Goal: Communication & Community: Ask a question

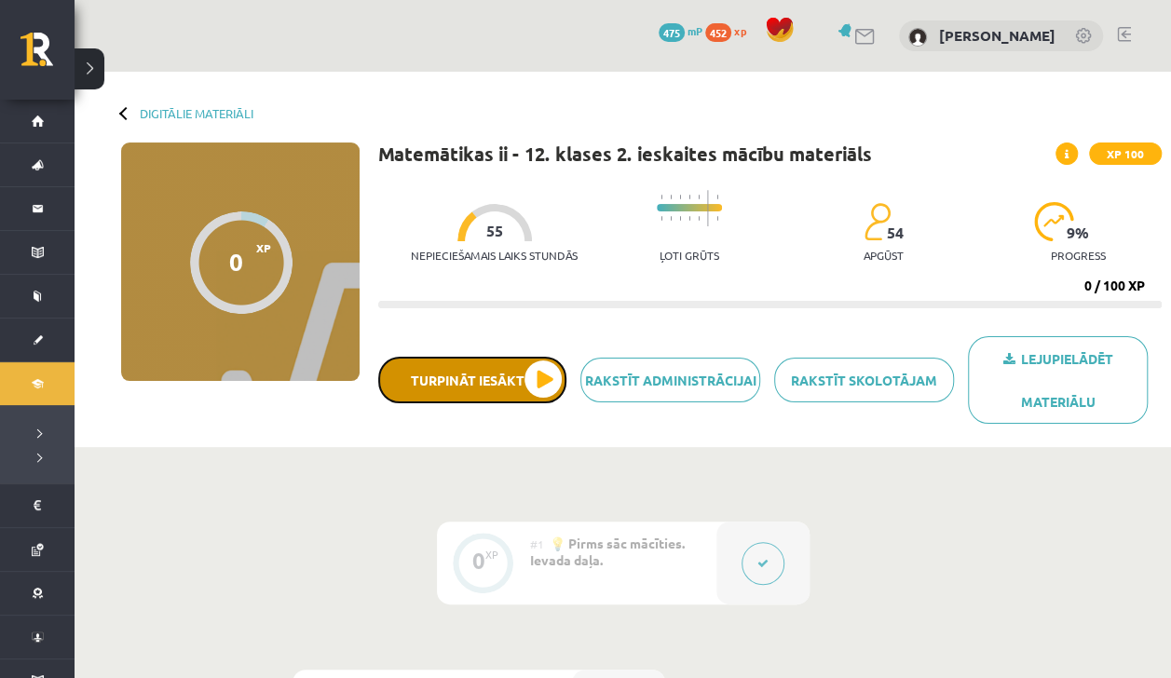
click at [539, 391] on button "Turpināt iesākto" at bounding box center [472, 380] width 188 height 47
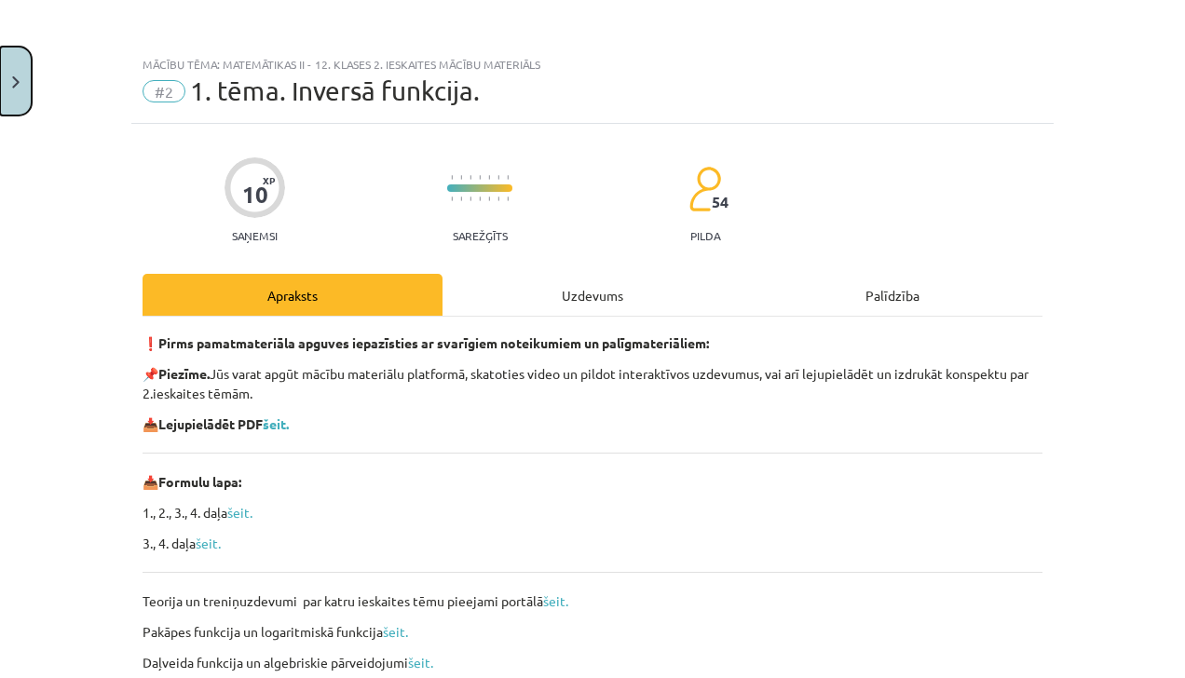
click at [19, 76] on img "Close" at bounding box center [15, 82] width 7 height 12
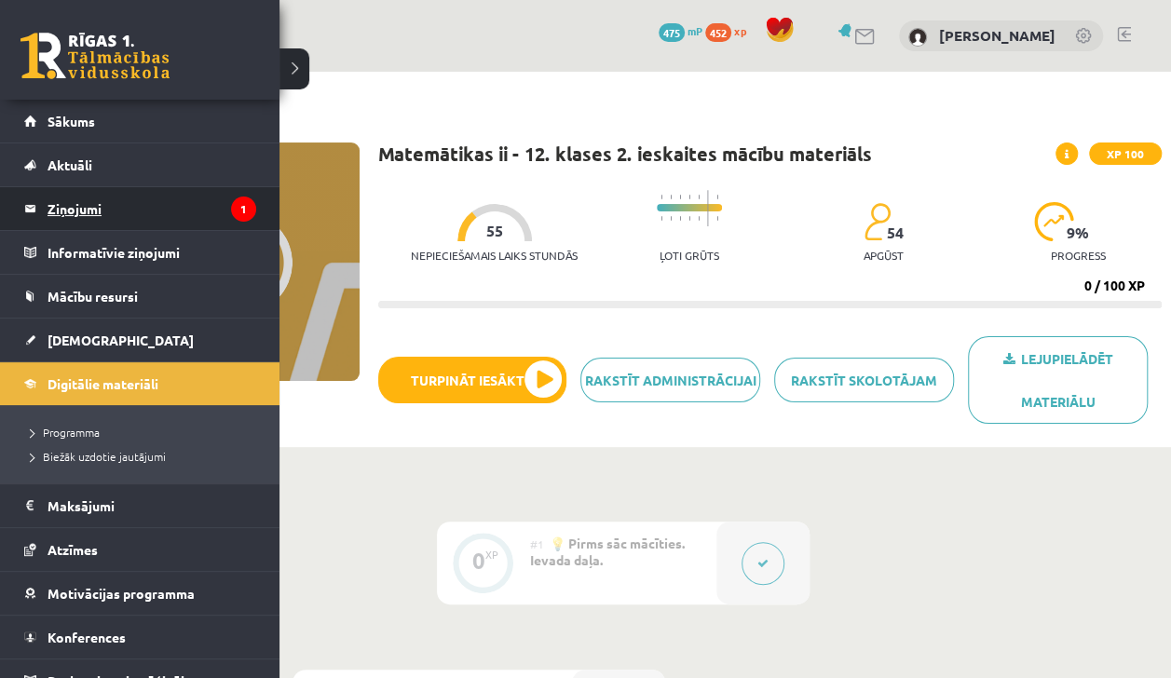
click at [24, 224] on link "Ziņojumi 1" at bounding box center [140, 208] width 232 height 43
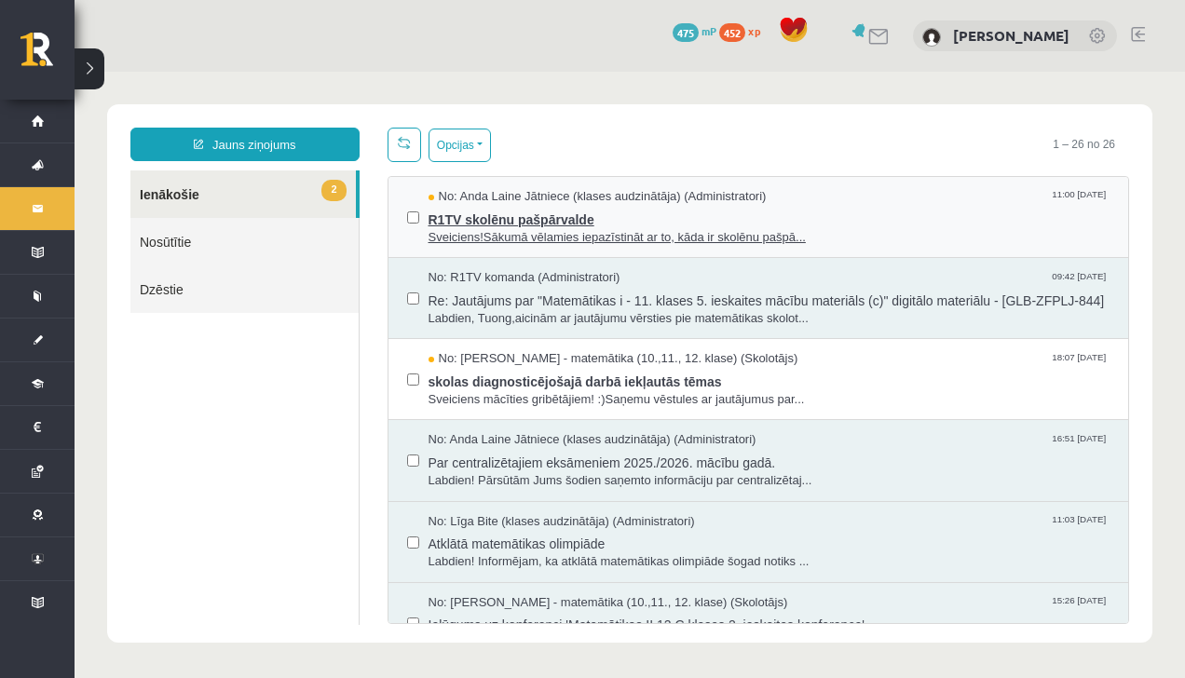
click at [474, 230] on span "Sveiciens!Sākumā vēlamies iepazīstināt ar to, kāda ir skolēnu pašpā..." at bounding box center [769, 238] width 682 height 18
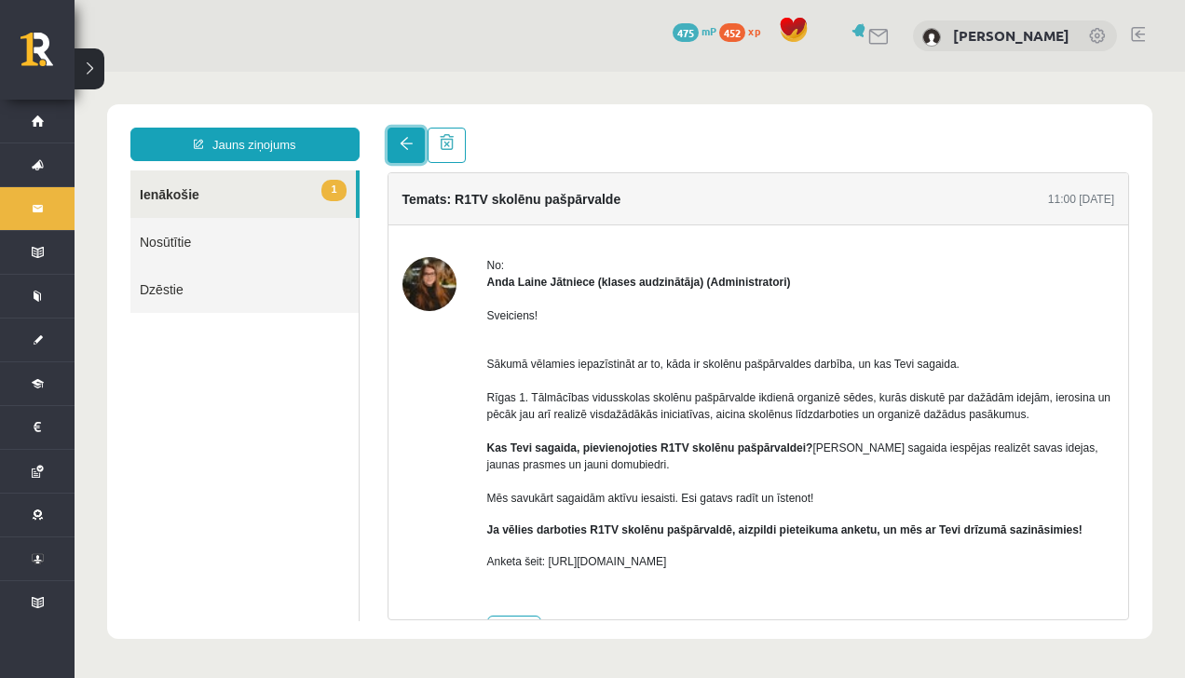
click at [397, 151] on link at bounding box center [406, 145] width 37 height 35
click at [397, 145] on link at bounding box center [406, 145] width 37 height 35
click at [397, 142] on link at bounding box center [406, 145] width 37 height 35
click at [409, 148] on span at bounding box center [406, 143] width 13 height 13
click at [414, 146] on link at bounding box center [406, 145] width 37 height 35
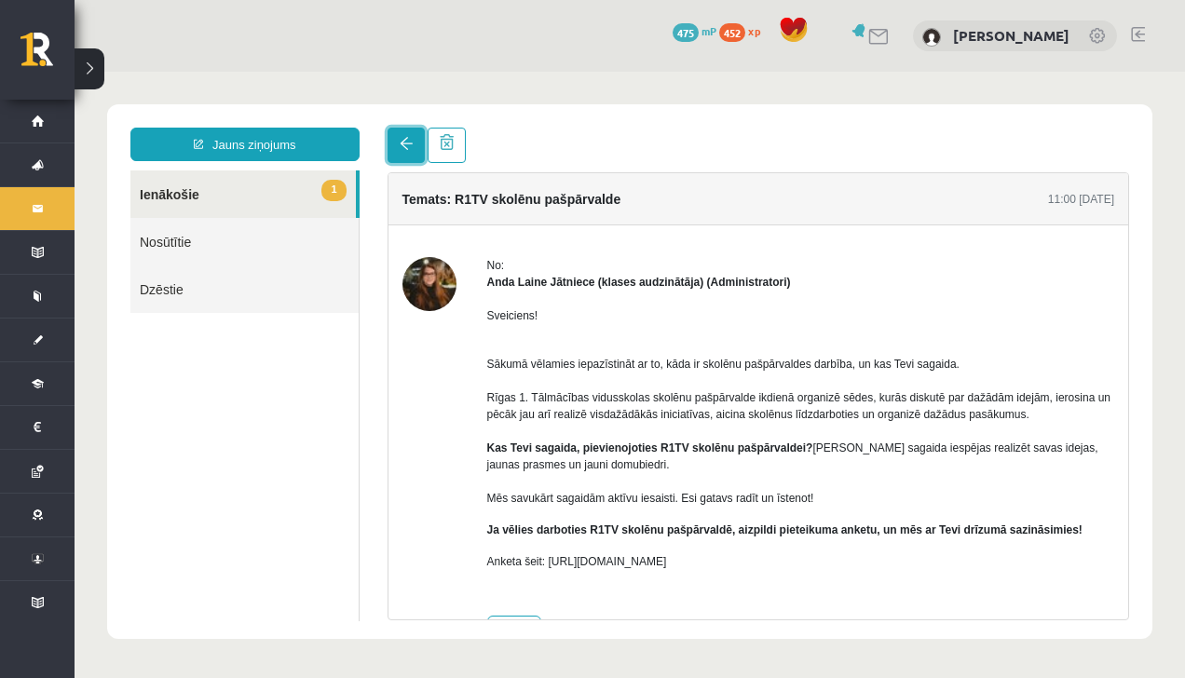
click at [410, 147] on span at bounding box center [406, 143] width 13 height 13
click at [407, 149] on span at bounding box center [406, 143] width 13 height 13
click at [412, 151] on link at bounding box center [406, 145] width 37 height 35
click at [411, 145] on span at bounding box center [406, 143] width 13 height 13
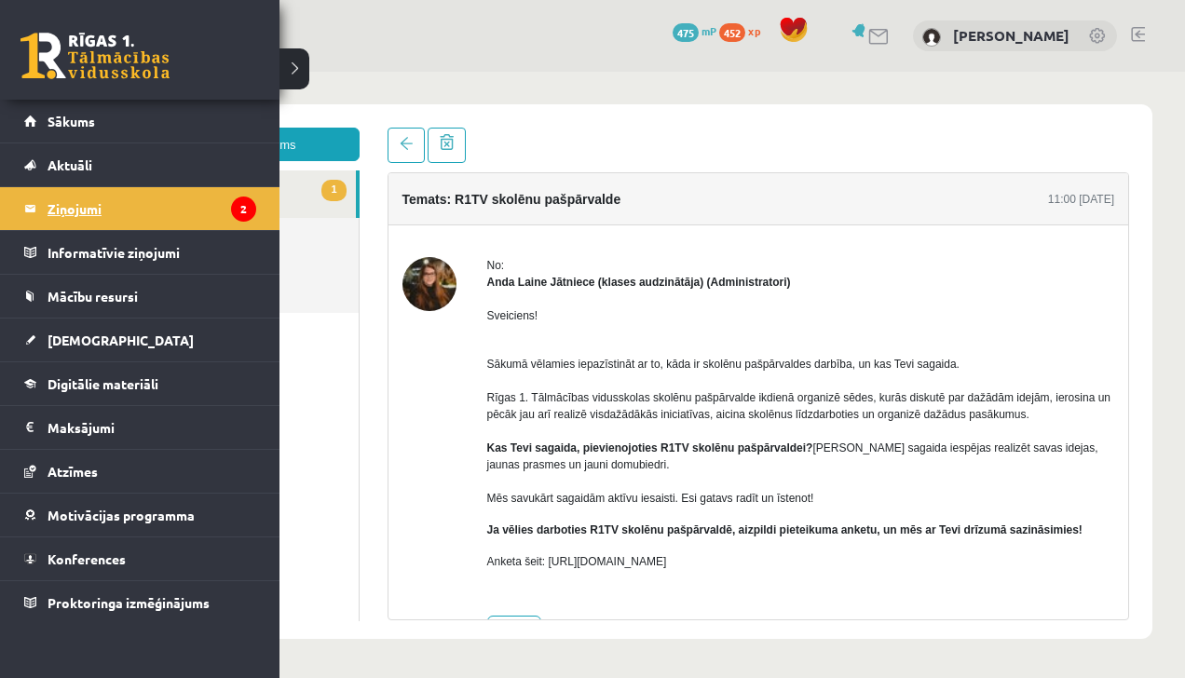
click at [32, 190] on link "Ziņojumi 2" at bounding box center [140, 208] width 232 height 43
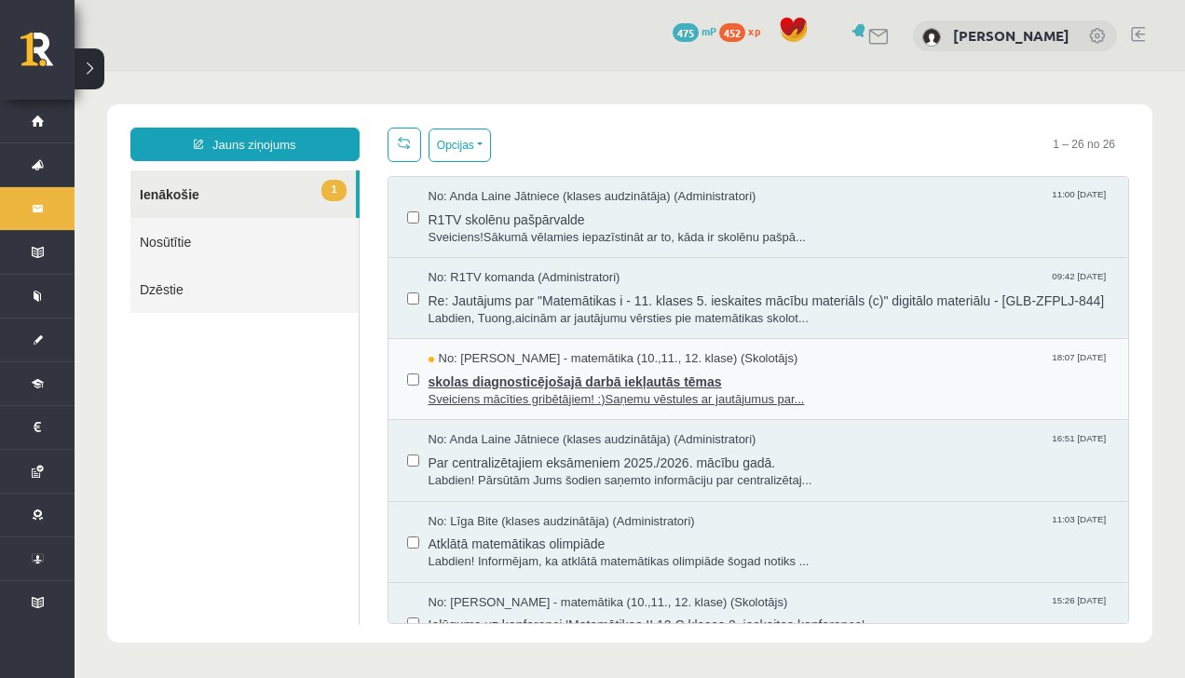
click at [628, 391] on span "skolas diagnosticējošajā darbā iekļautās tēmas" at bounding box center [769, 379] width 682 height 23
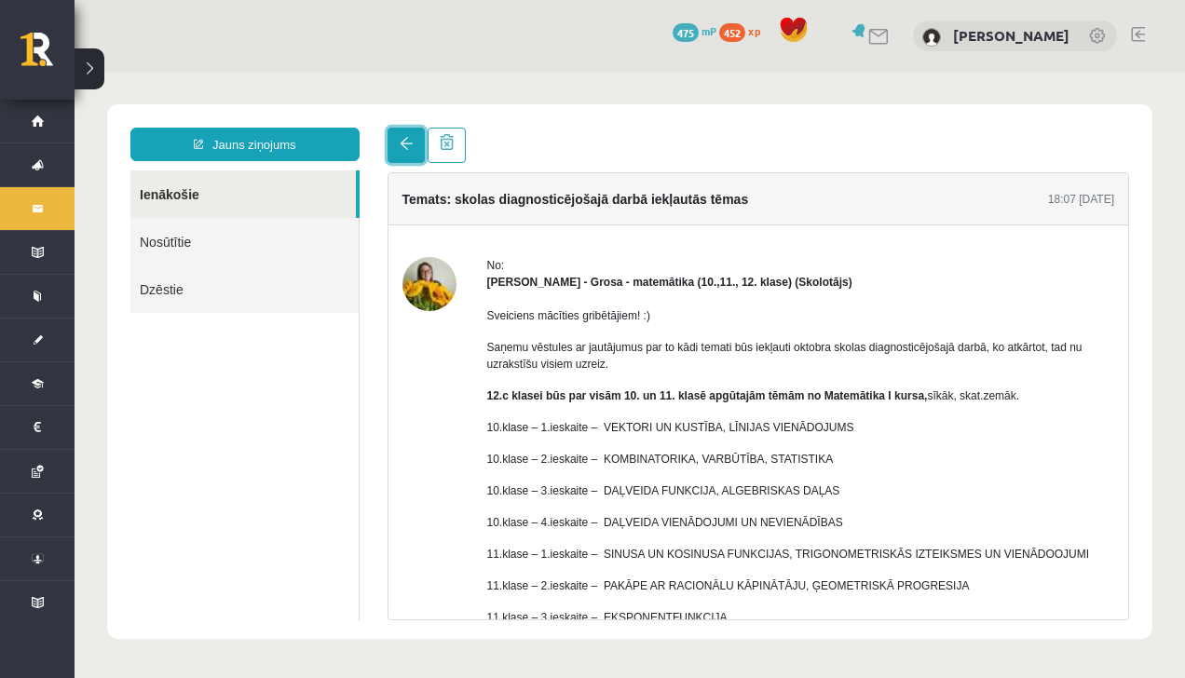
click at [415, 158] on link at bounding box center [406, 145] width 37 height 35
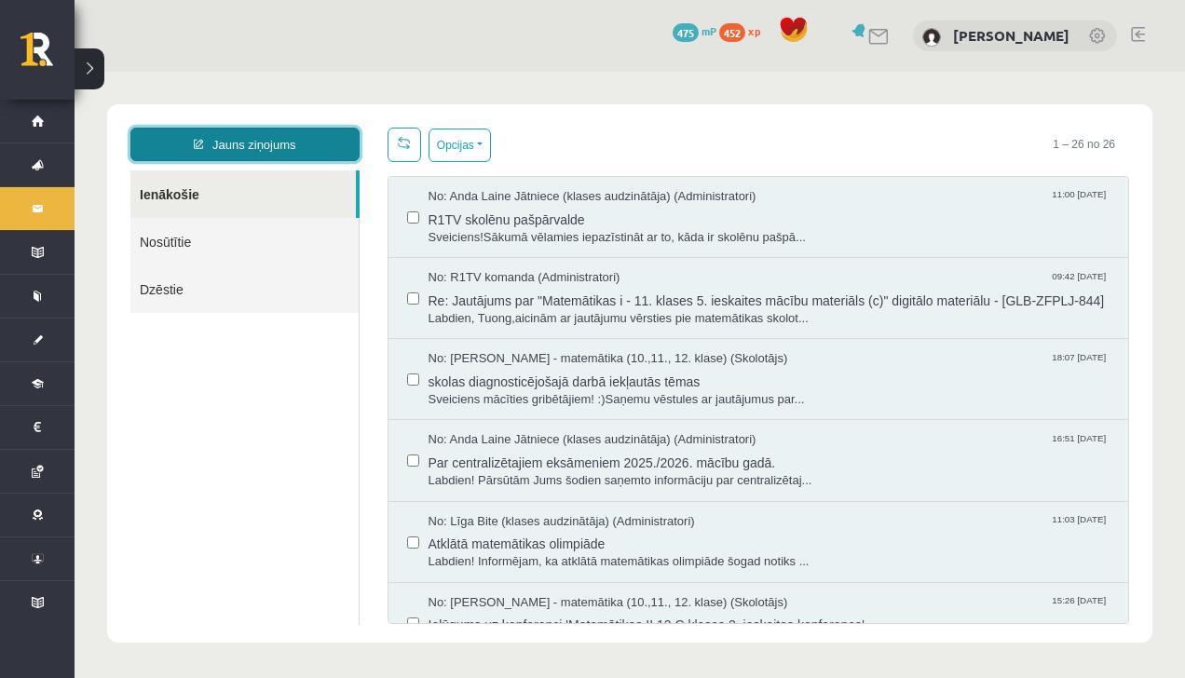
click at [201, 129] on link "Jauns ziņojums" at bounding box center [244, 145] width 229 height 34
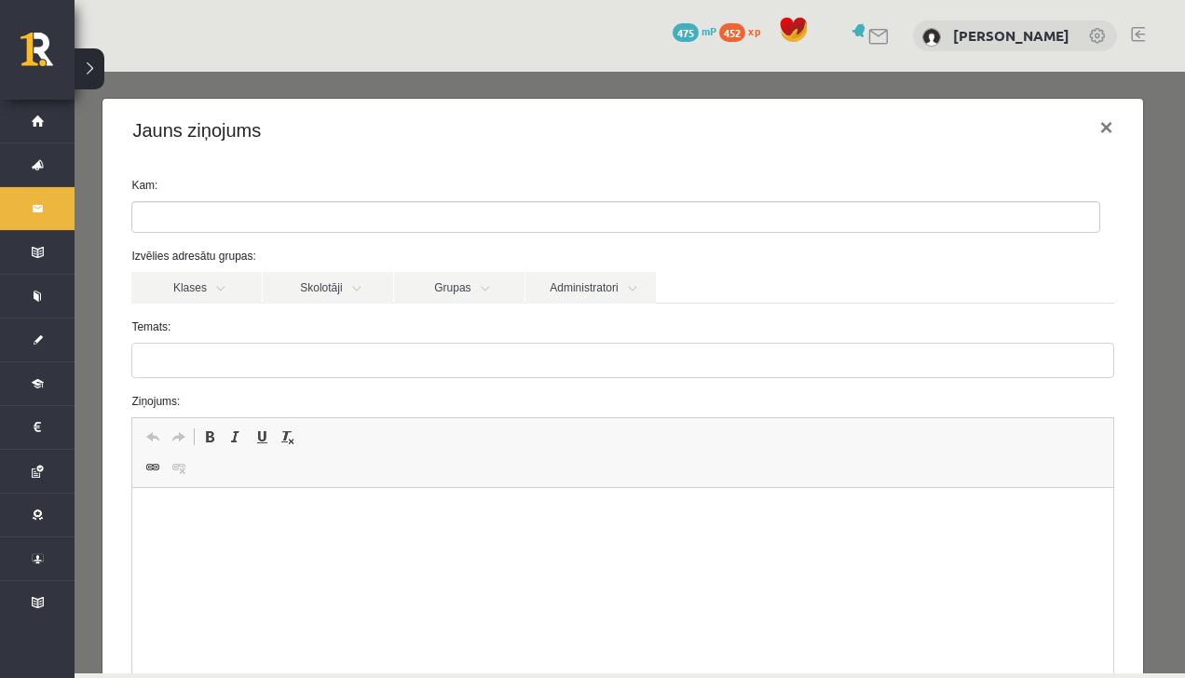
click at [224, 218] on ul at bounding box center [615, 217] width 967 height 30
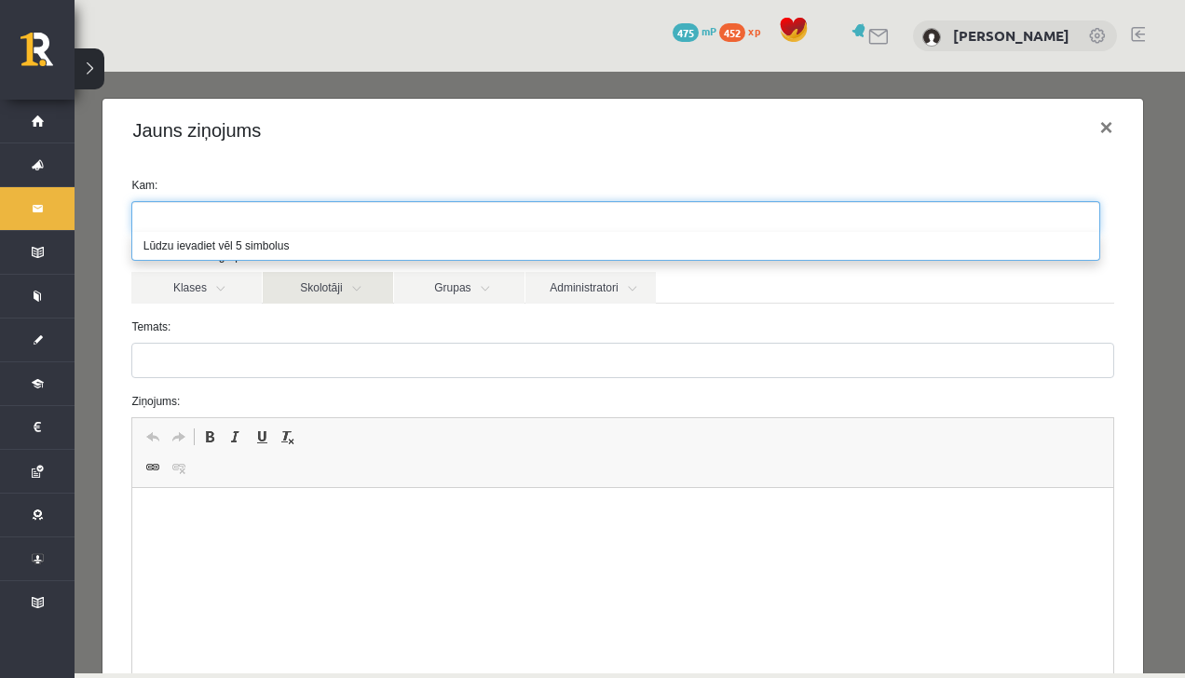
click at [320, 289] on link "Skolotāji" at bounding box center [328, 288] width 130 height 32
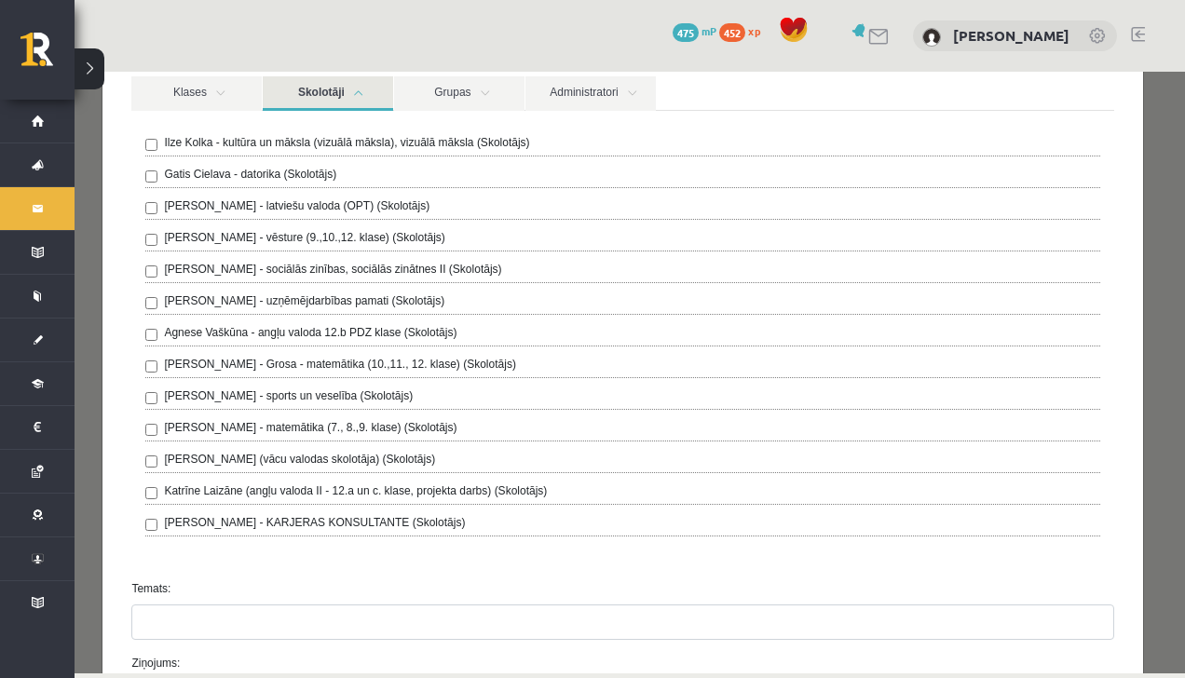
scroll to position [197, 0]
click at [167, 365] on label "Laima Tukāne - Grosa - matemātika (10.,11., 12. klase) (Skolotājs)" at bounding box center [339, 362] width 351 height 17
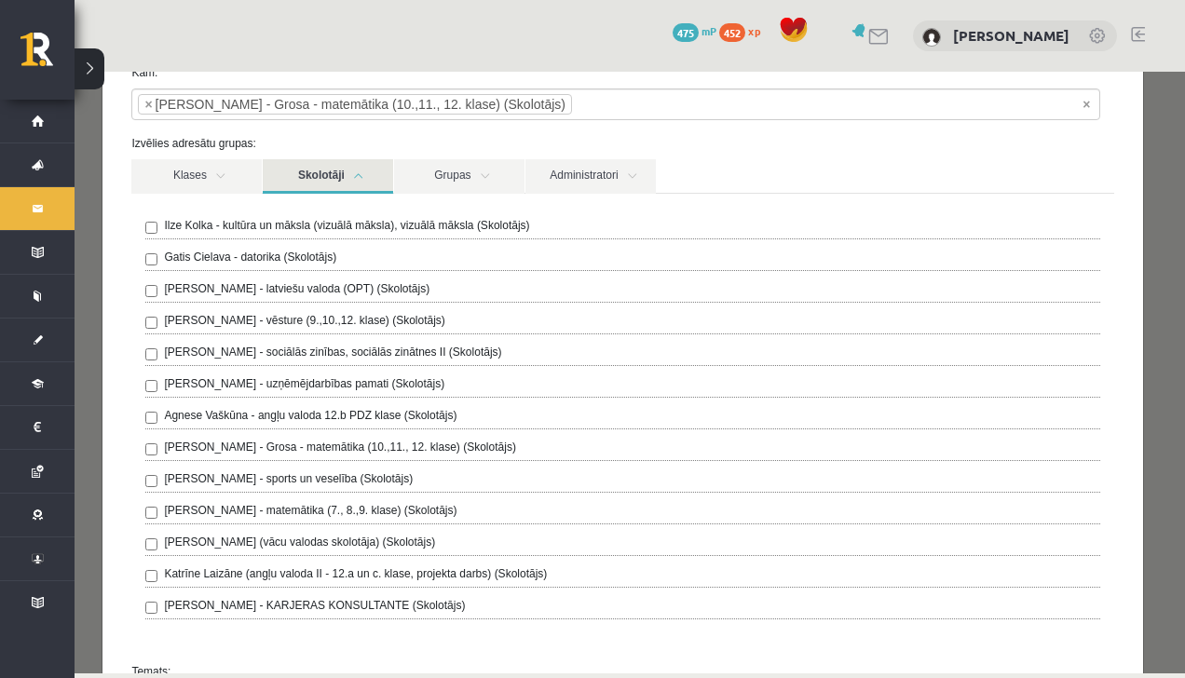
scroll to position [0, 0]
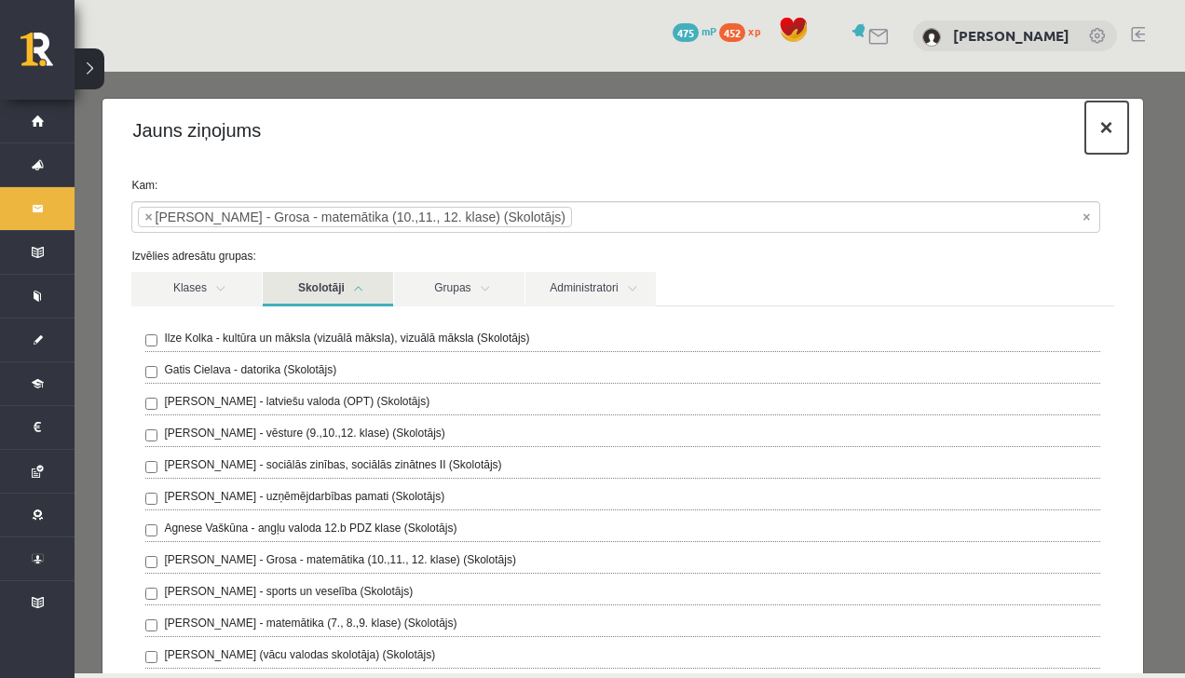
click at [1104, 131] on button "×" at bounding box center [1106, 128] width 43 height 52
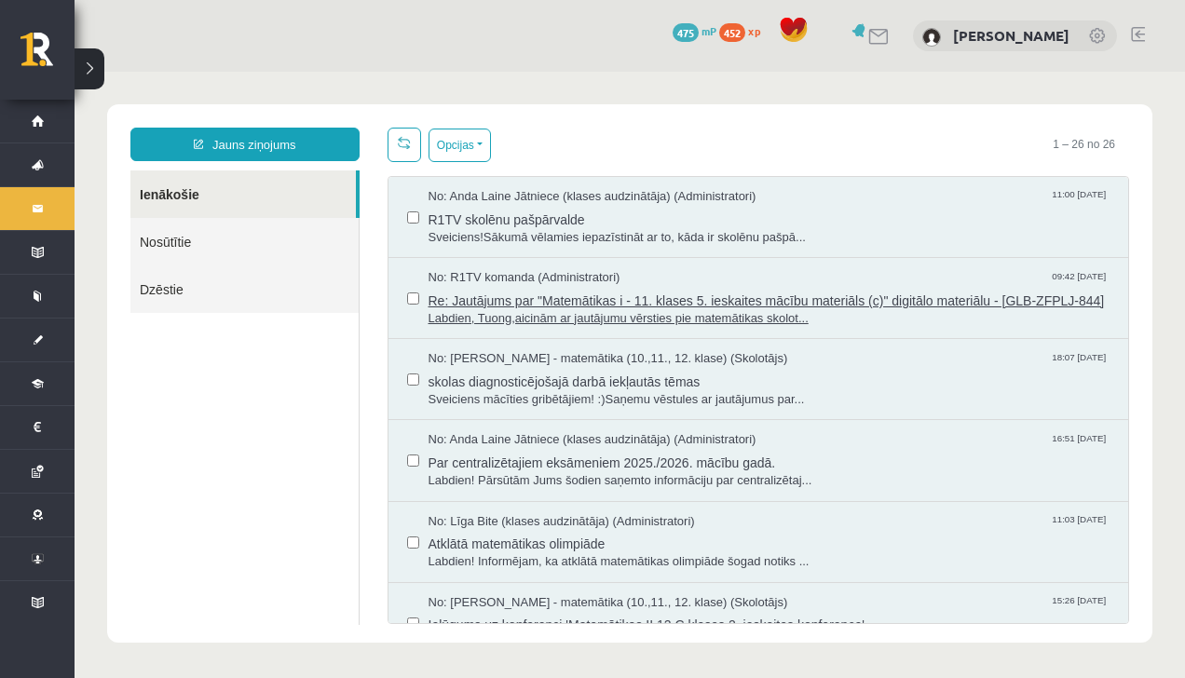
click at [887, 328] on span "Labdien, Tuong,aicinām ar jautājumu vērsties pie matemātikas skolot..." at bounding box center [769, 319] width 682 height 18
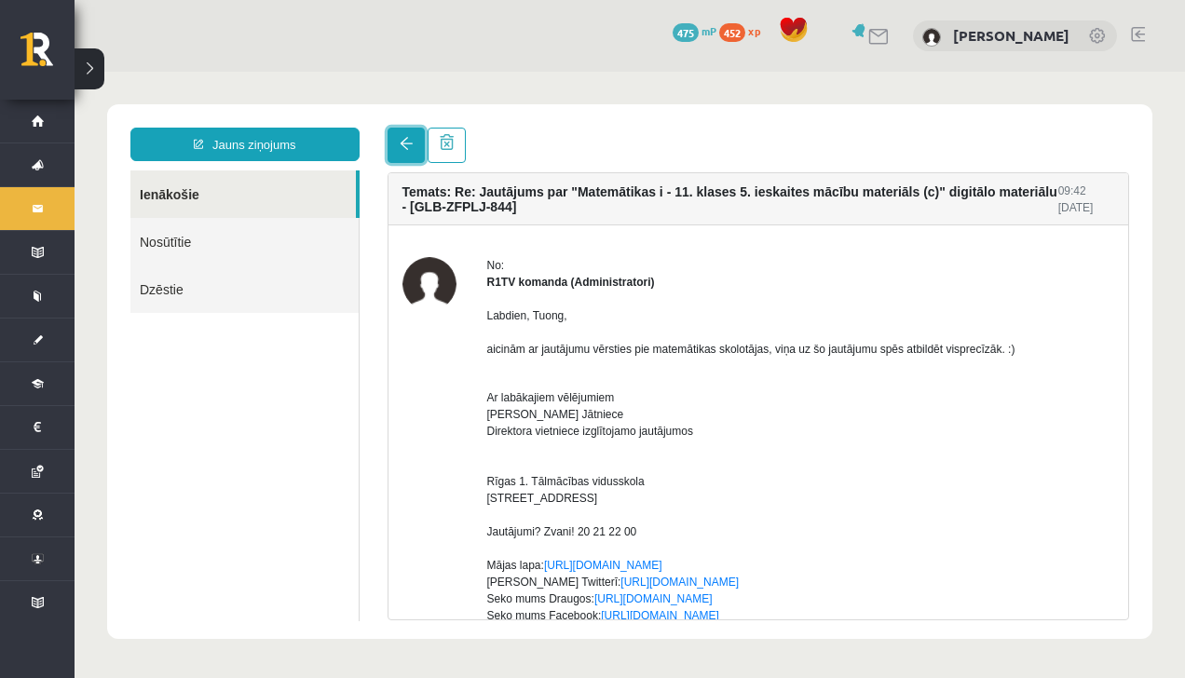
click at [401, 139] on span at bounding box center [406, 143] width 13 height 13
click at [403, 148] on span at bounding box center [406, 143] width 13 height 13
click at [406, 145] on span at bounding box center [406, 143] width 13 height 13
click at [410, 143] on span at bounding box center [406, 143] width 13 height 13
click at [19, 223] on li "Ziņojumi 1" at bounding box center [37, 208] width 75 height 44
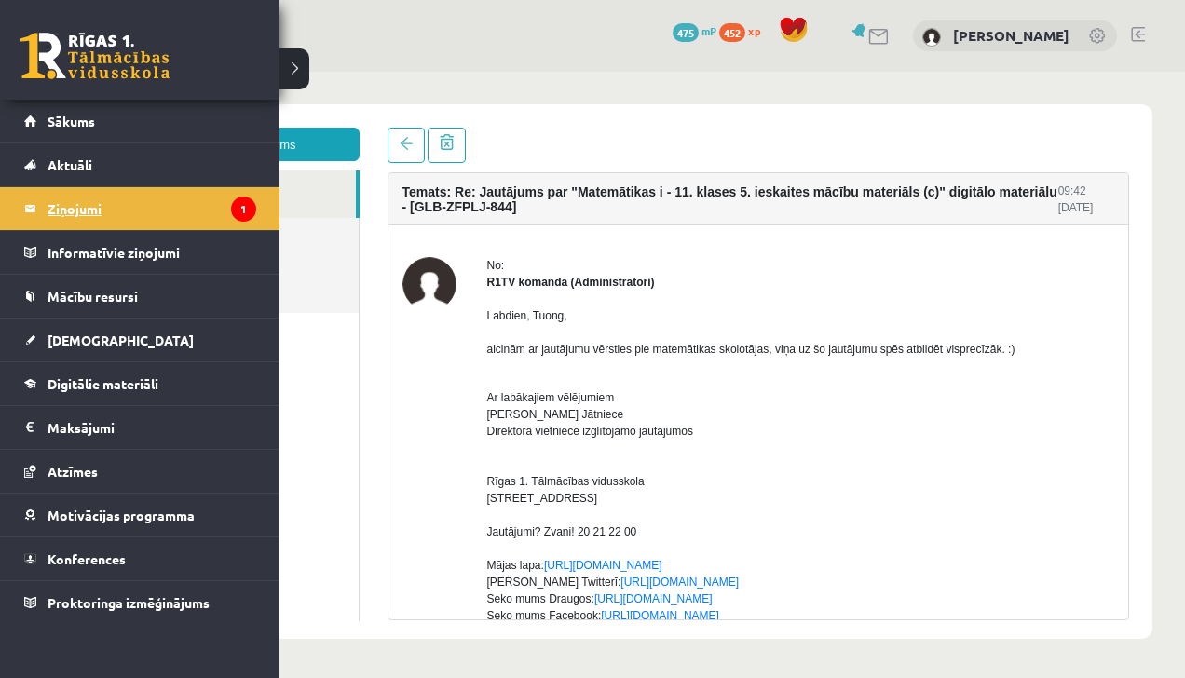
click at [69, 210] on legend "Ziņojumi 1" at bounding box center [152, 208] width 209 height 43
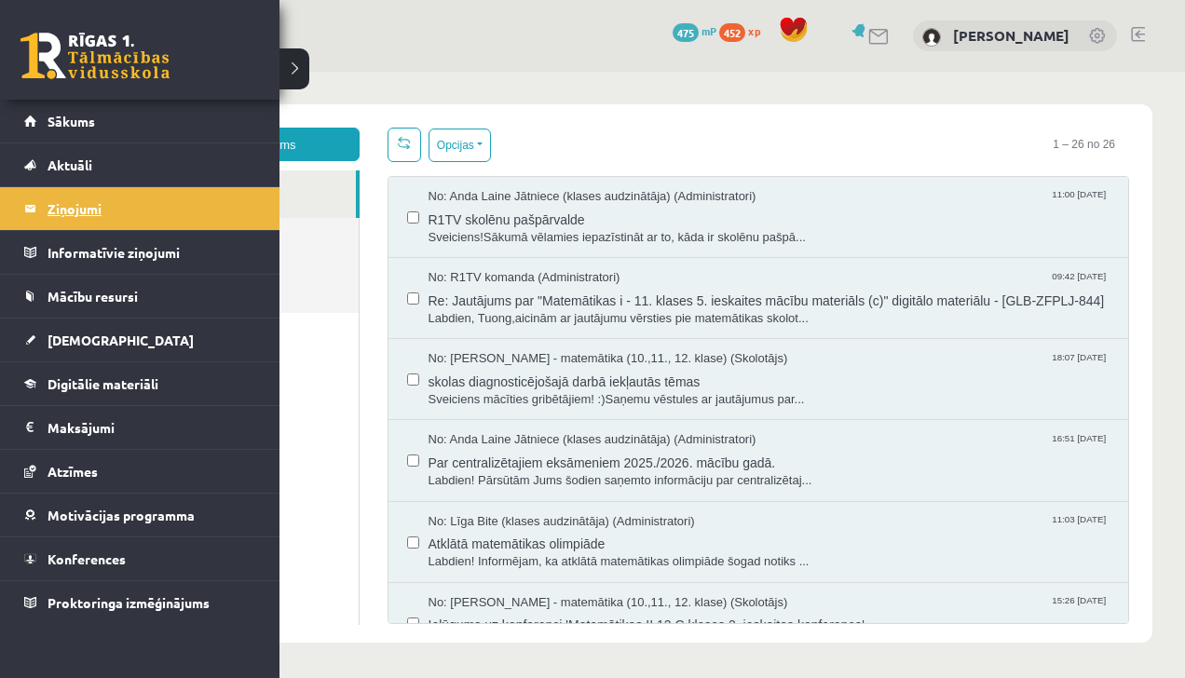
click at [220, 225] on legend "Ziņojumi 1" at bounding box center [152, 208] width 209 height 43
click at [846, 388] on span "skolas diagnosticējošajā darbā iekļautās tēmas" at bounding box center [769, 379] width 682 height 23
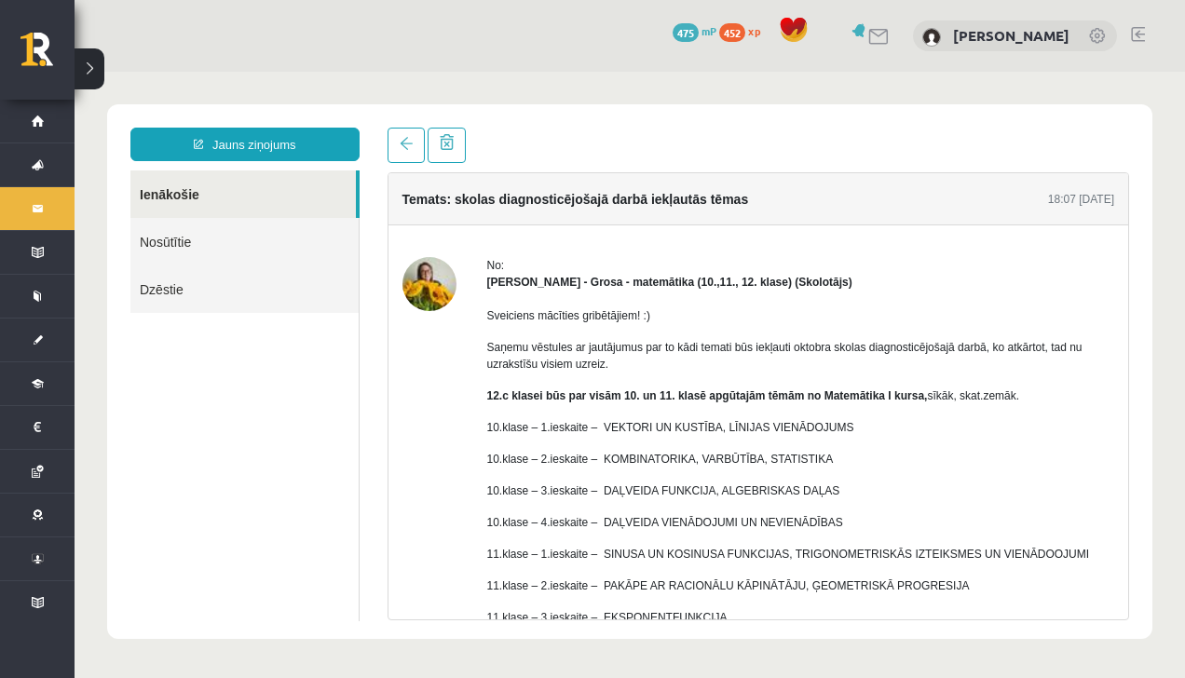
click at [39, 218] on link "Ziņojumi 1" at bounding box center [37, 208] width 75 height 43
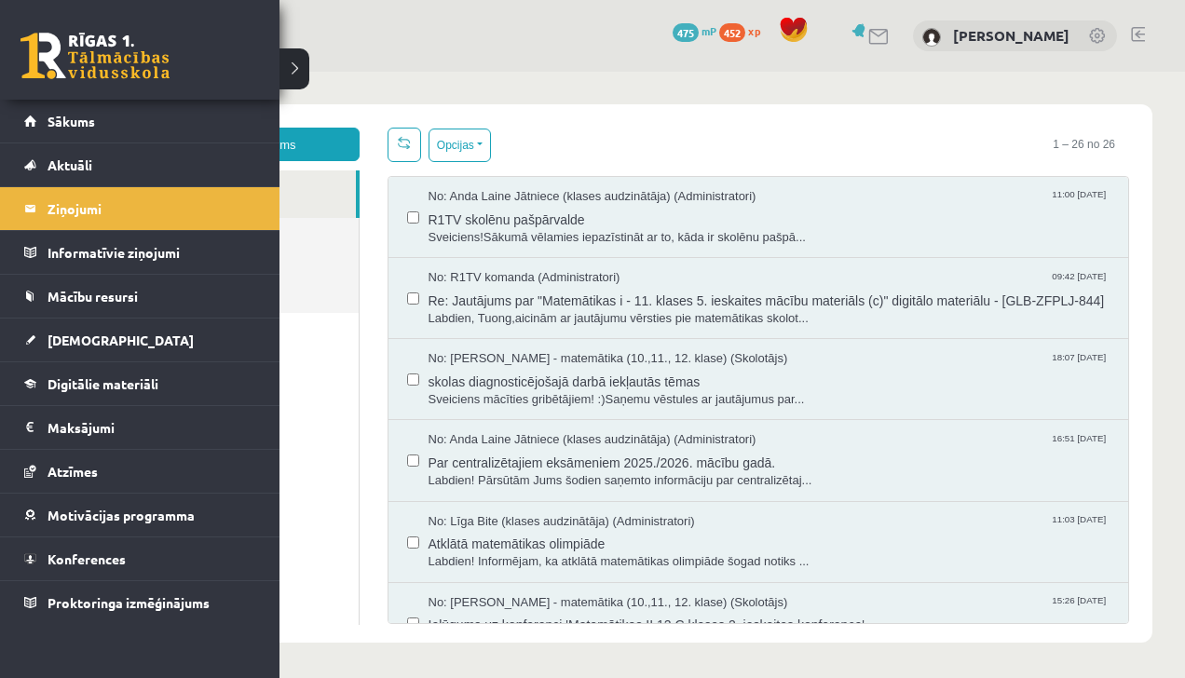
click at [320, 400] on ul "Ienākošie Nosūtītie Dzēstie" at bounding box center [244, 397] width 229 height 455
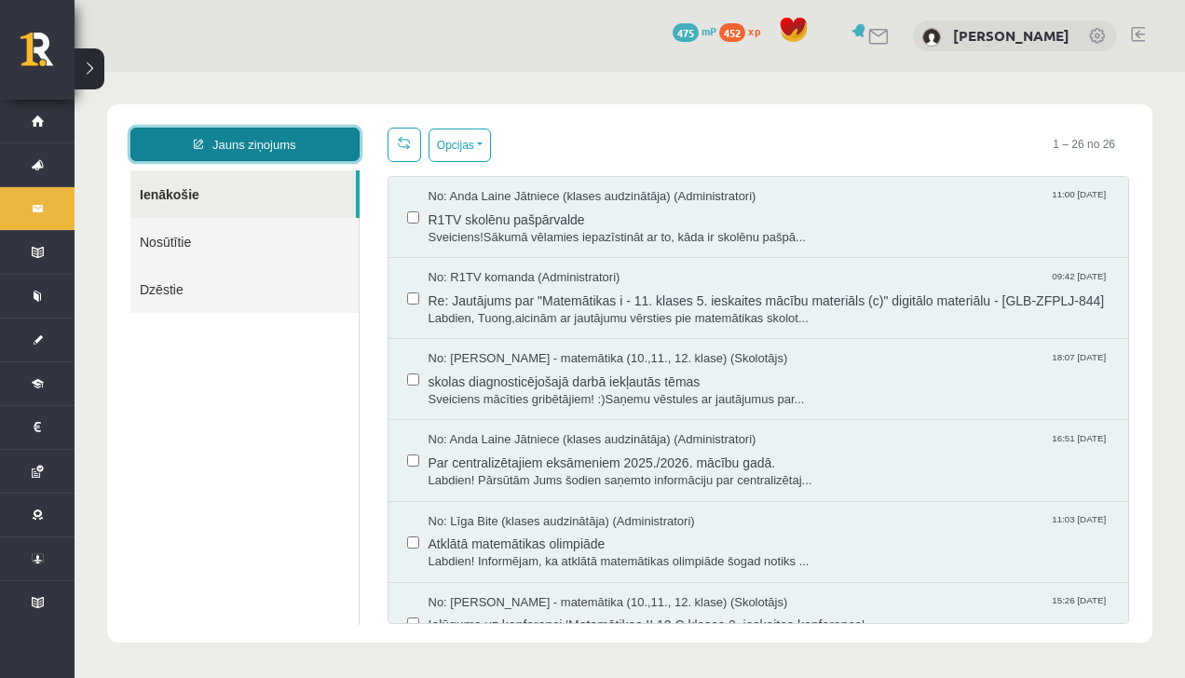
click at [178, 144] on link "Jauns ziņojums" at bounding box center [244, 145] width 229 height 34
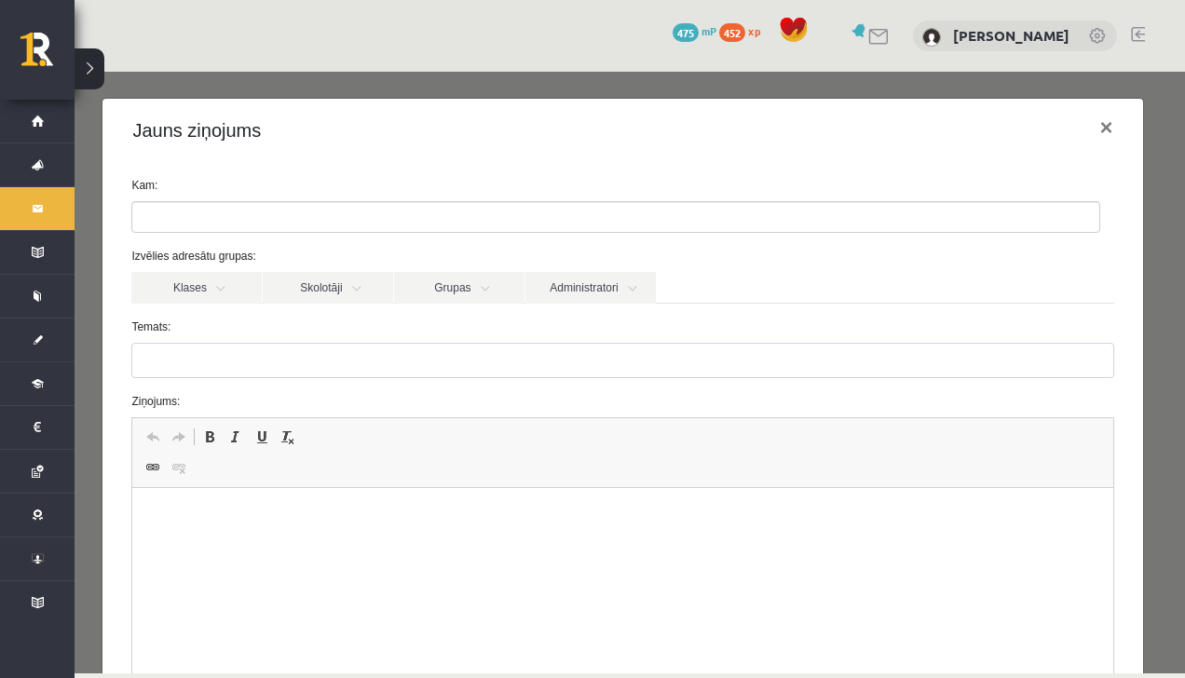
click at [47, 214] on link "Ziņojumi 1" at bounding box center [37, 208] width 75 height 43
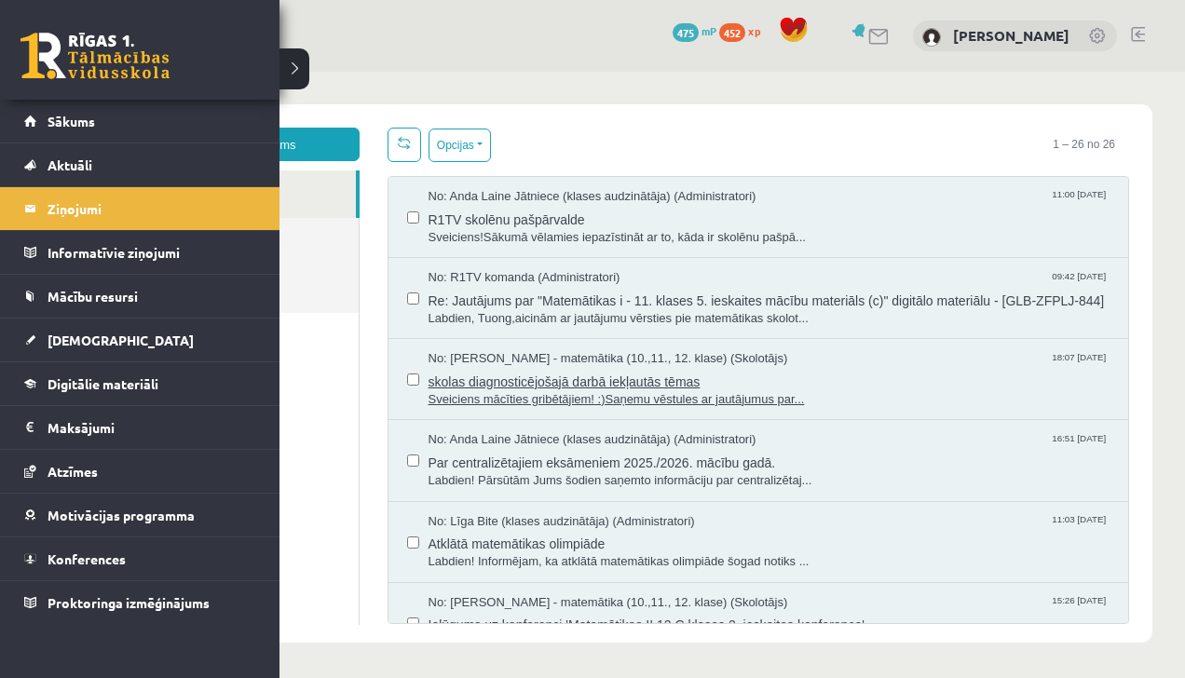
click at [456, 391] on span "skolas diagnosticējošajā darbā iekļautās tēmas" at bounding box center [769, 379] width 682 height 23
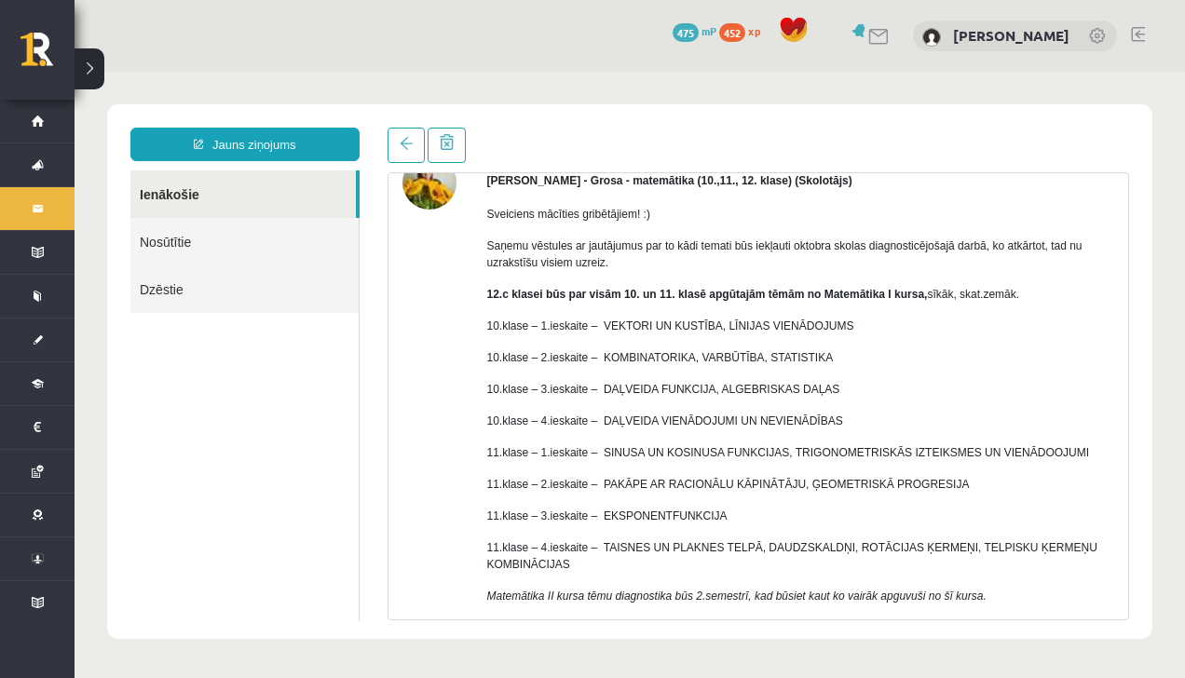
scroll to position [108, 0]
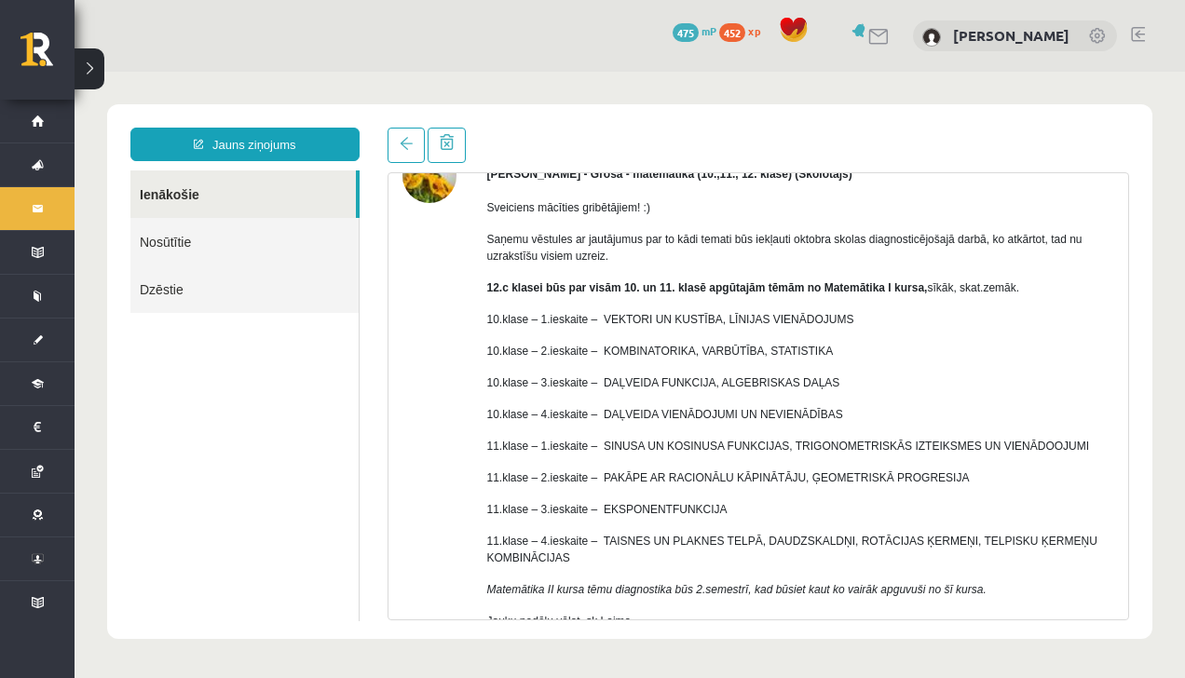
click at [605, 505] on p "11.klase – 3.ieskaite – EKSPONENTFUNKCIJA" at bounding box center [801, 509] width 628 height 17
copy p "11.klase – 3.ieskaite – EKSPONENTFUNKCIJA"
click at [46, 209] on link "Ziņojumi 1" at bounding box center [37, 208] width 75 height 43
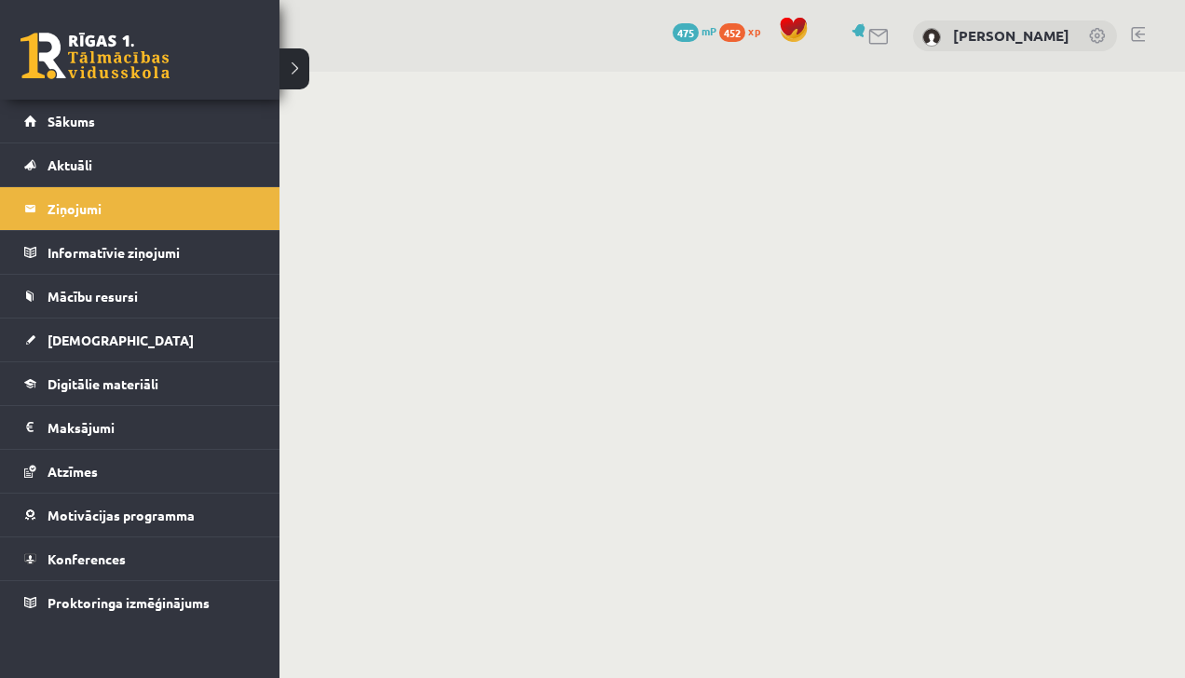
click at [297, 75] on iframe at bounding box center [630, 373] width 1110 height 602
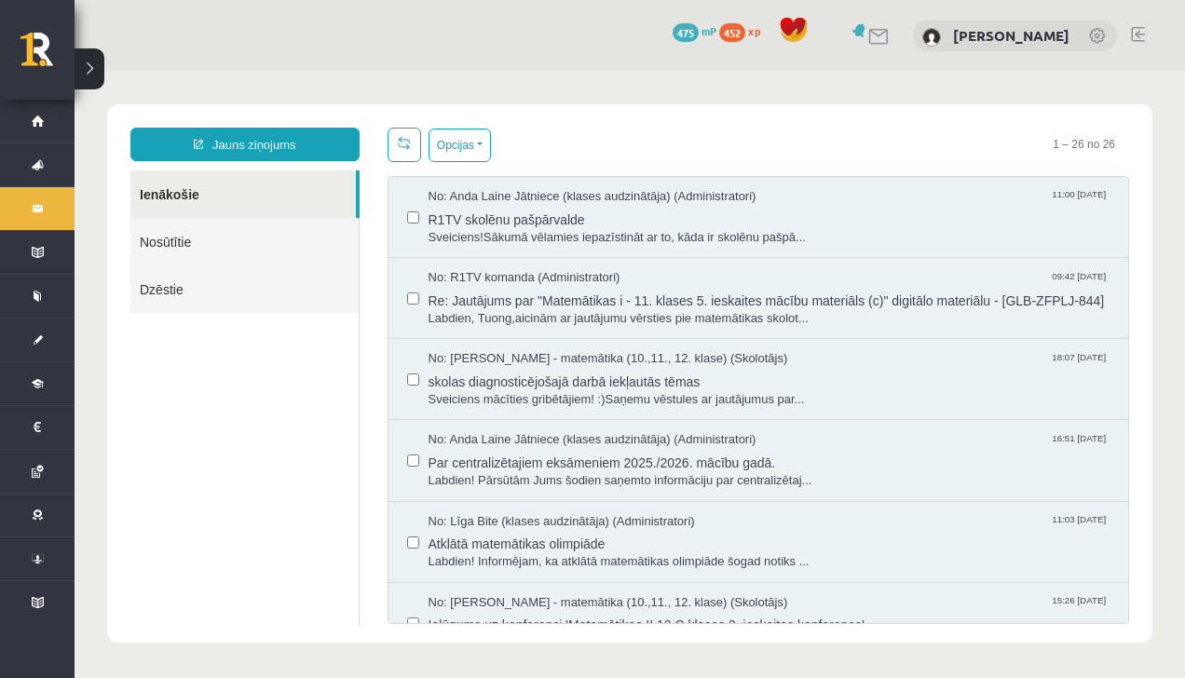
scroll to position [0, 0]
click at [263, 142] on link "Jauns ziņojums" at bounding box center [244, 145] width 229 height 34
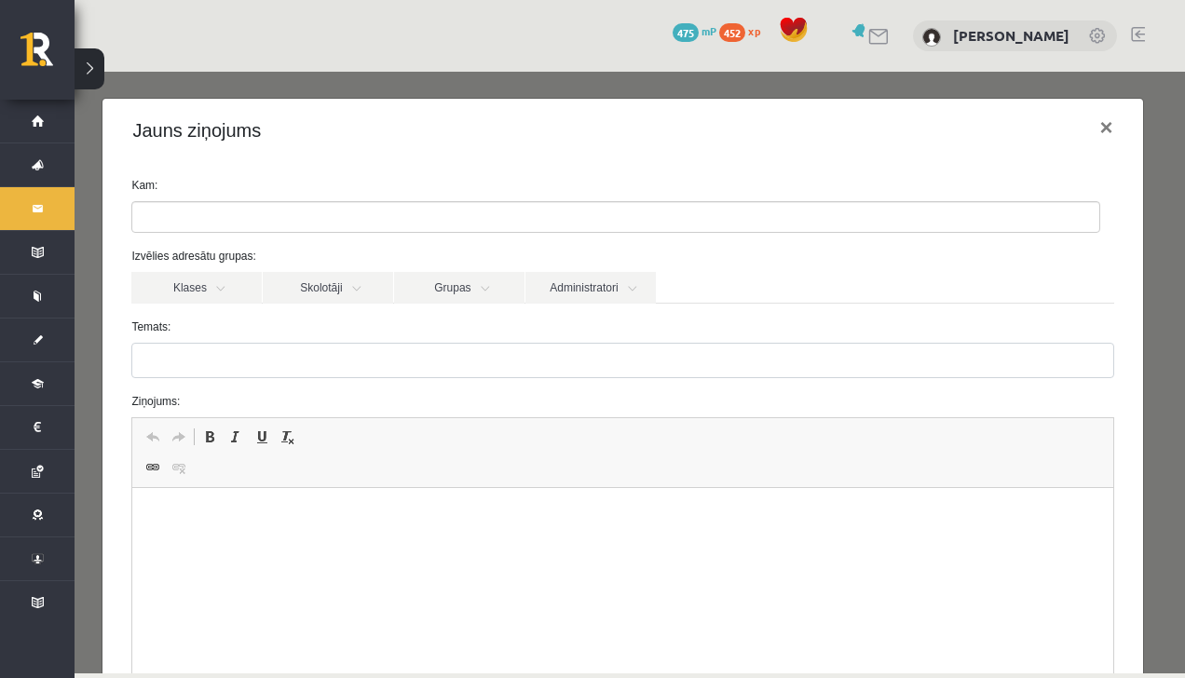
click at [311, 215] on ul at bounding box center [615, 217] width 967 height 30
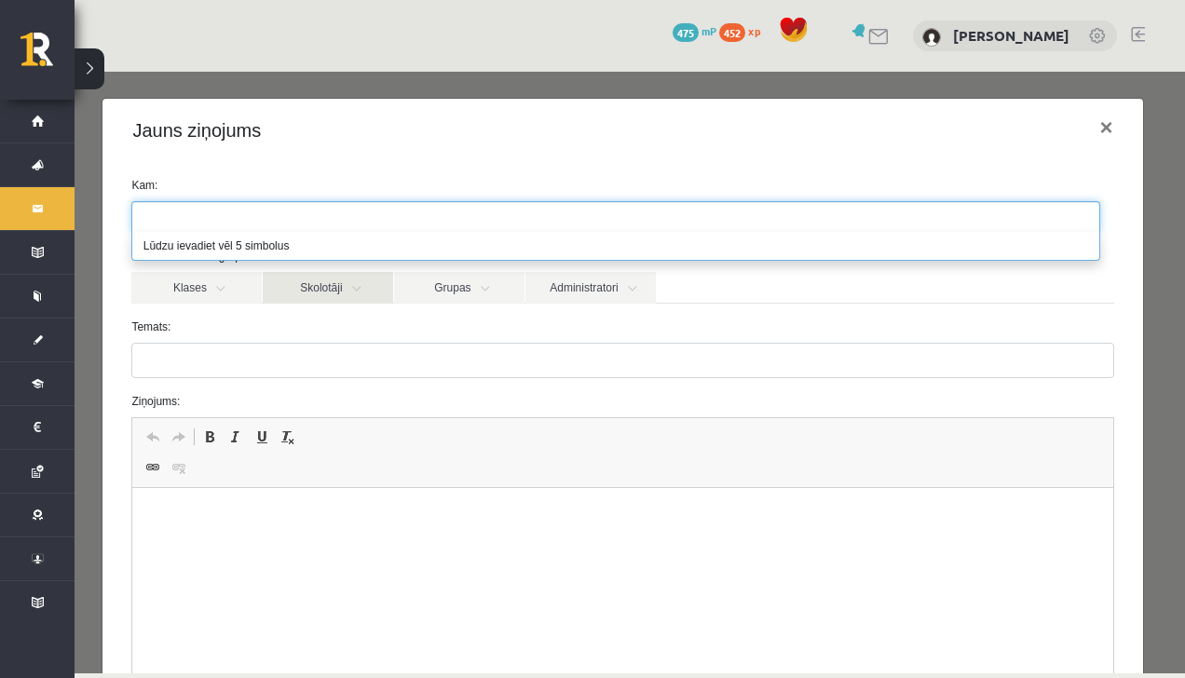
click at [307, 293] on link "Skolotāji" at bounding box center [328, 288] width 130 height 32
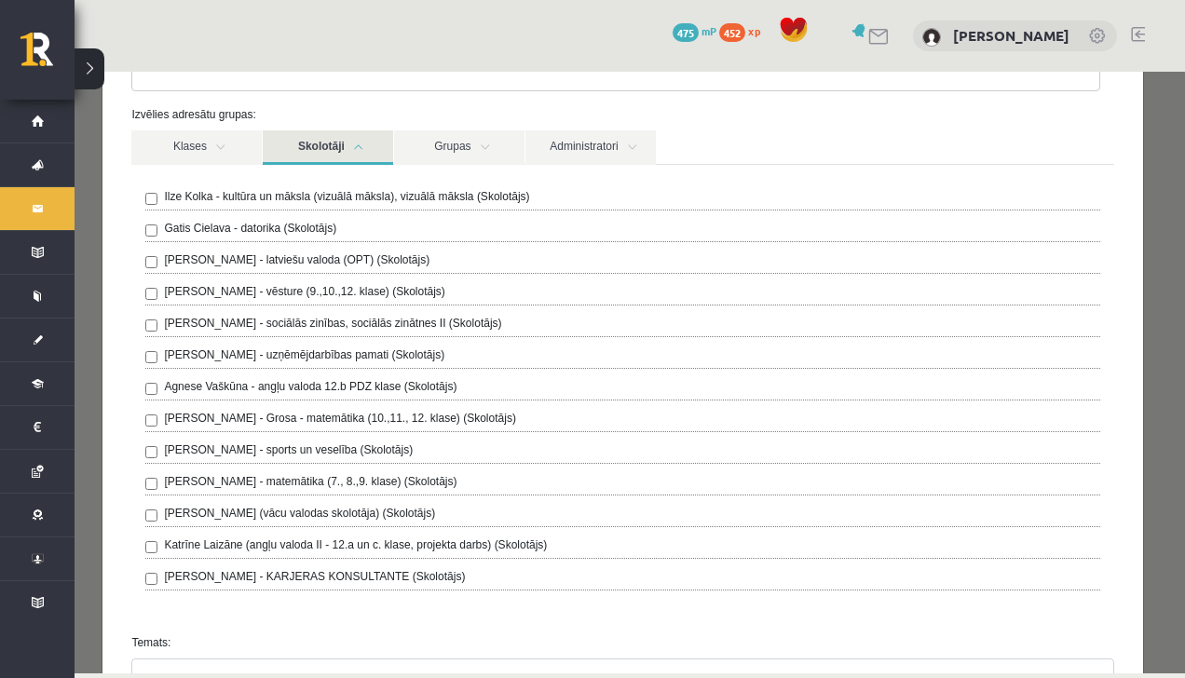
scroll to position [148, 0]
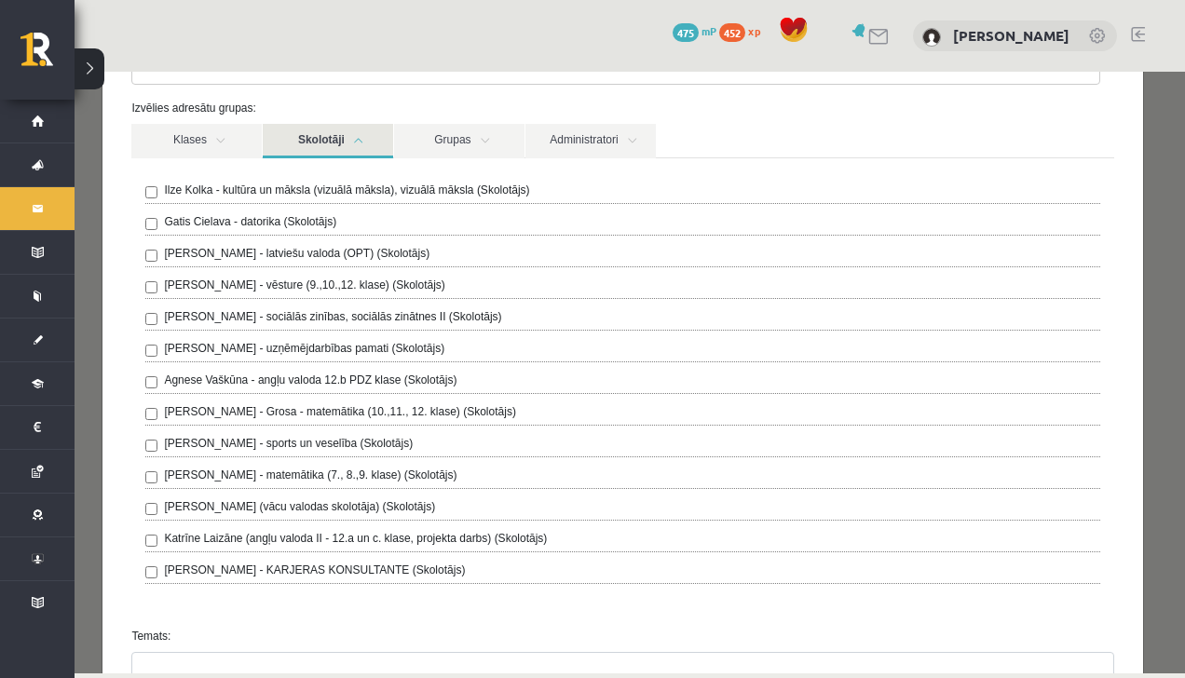
click at [168, 414] on label "Laima Tukāne - Grosa - matemātika (10.,11., 12. klase) (Skolotājs)" at bounding box center [339, 411] width 351 height 17
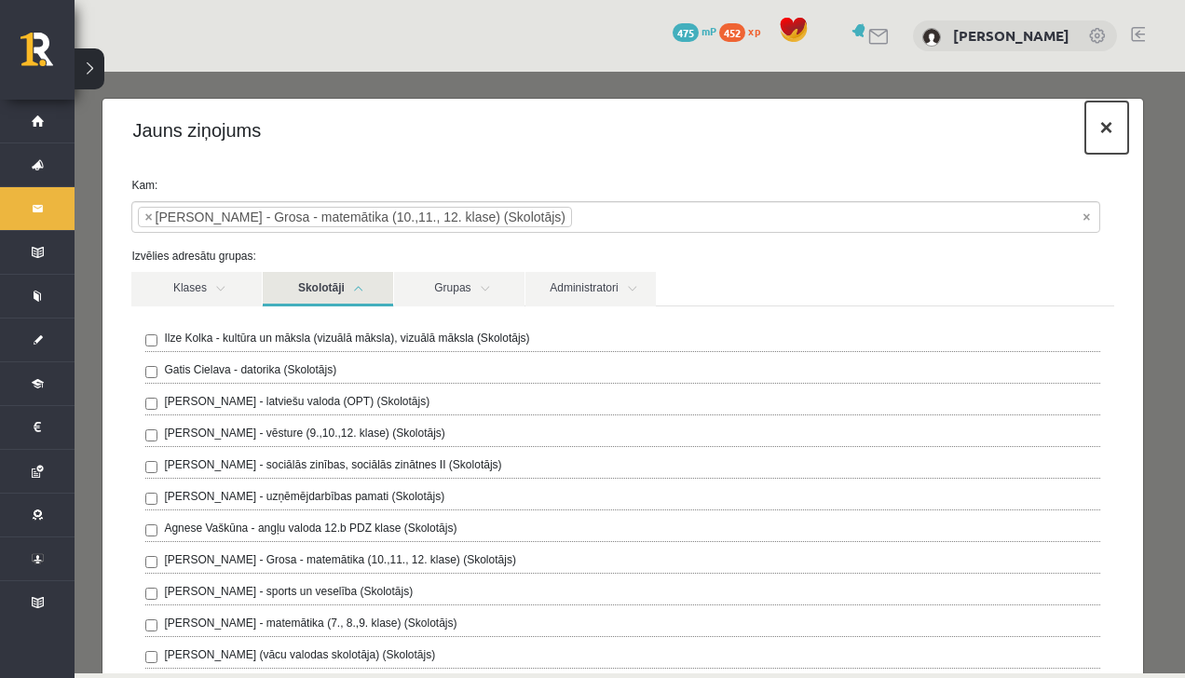
click at [1109, 123] on button "×" at bounding box center [1106, 128] width 43 height 52
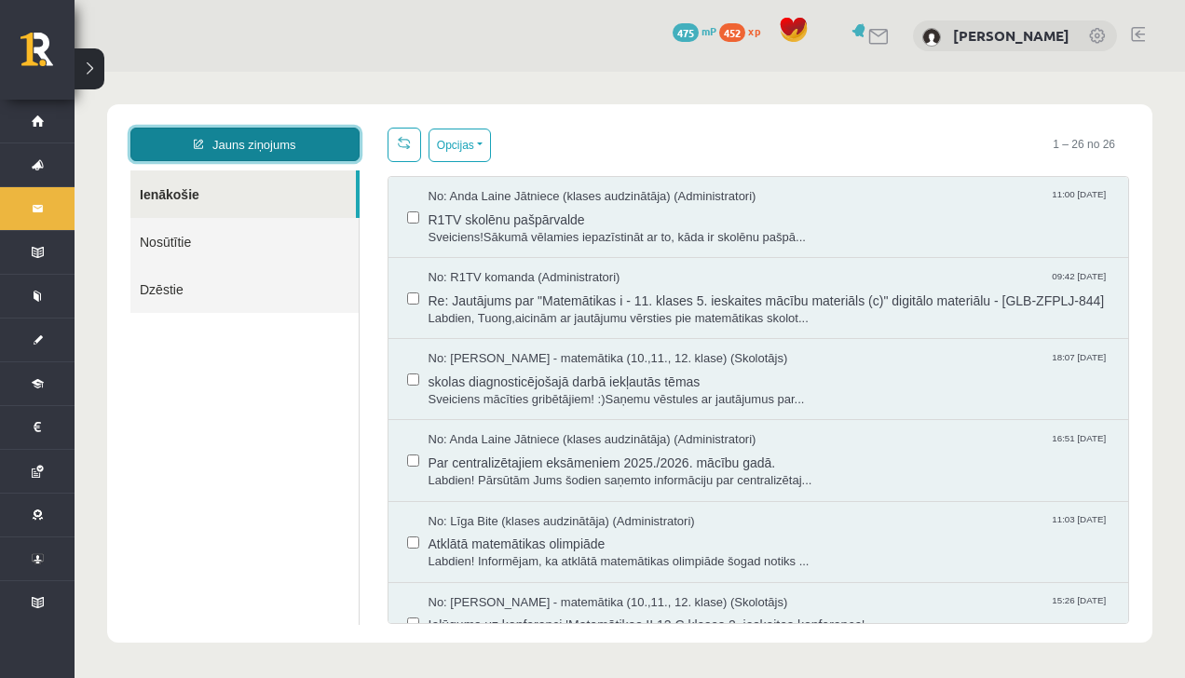
click at [175, 156] on link "Jauns ziņojums" at bounding box center [244, 145] width 229 height 34
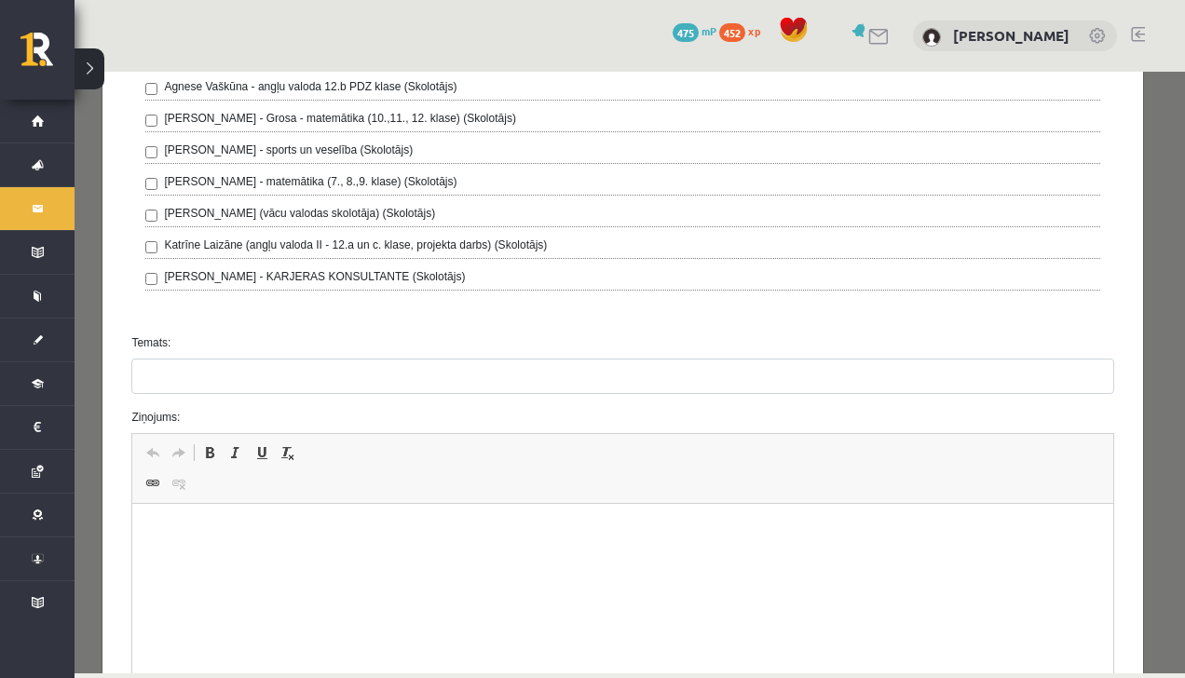
scroll to position [449, 0]
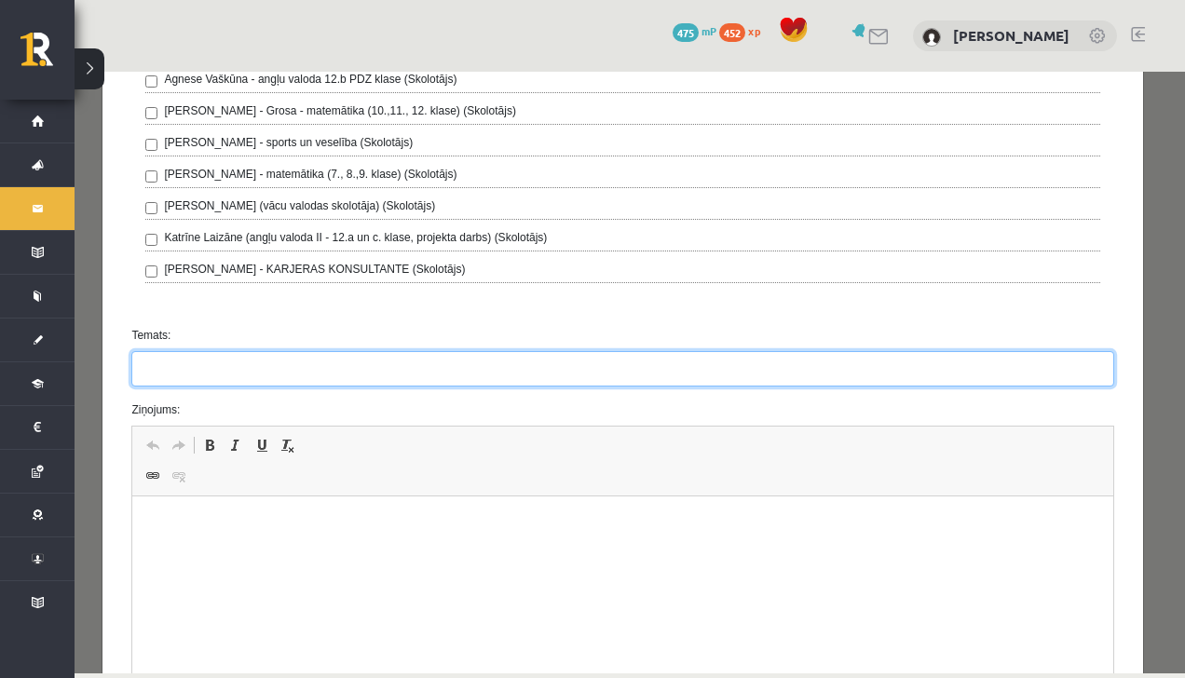
click at [320, 359] on input "Temats:" at bounding box center [622, 368] width 982 height 35
paste input "**********"
type input "**********"
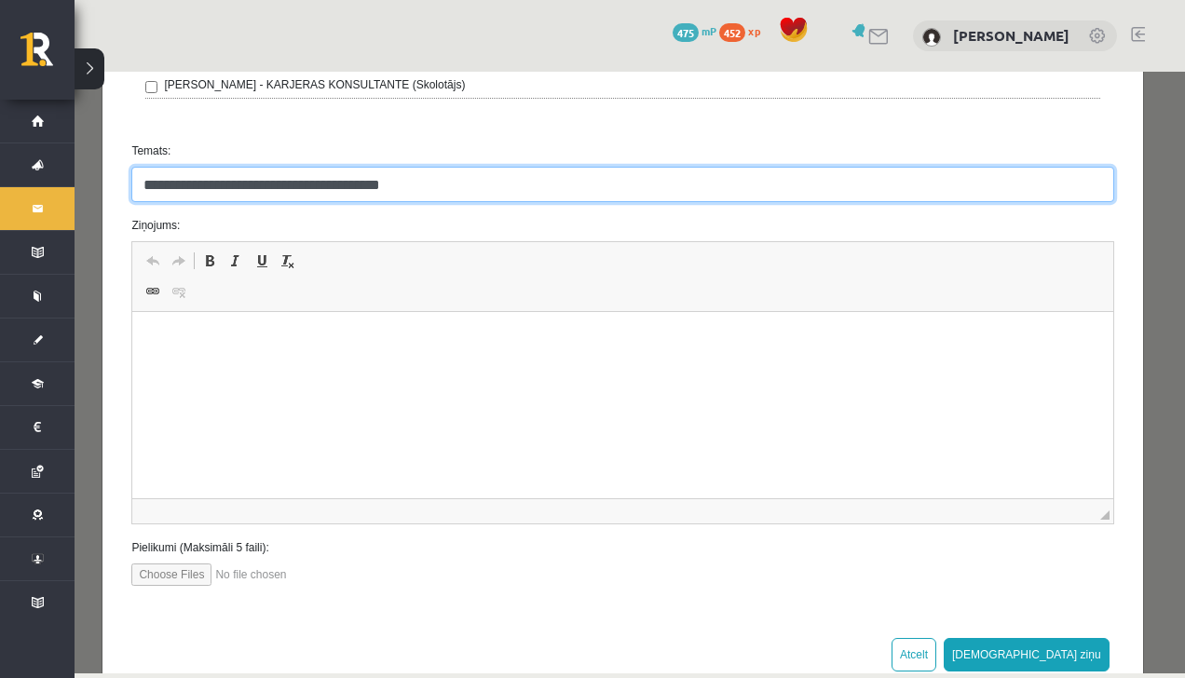
scroll to position [661, 0]
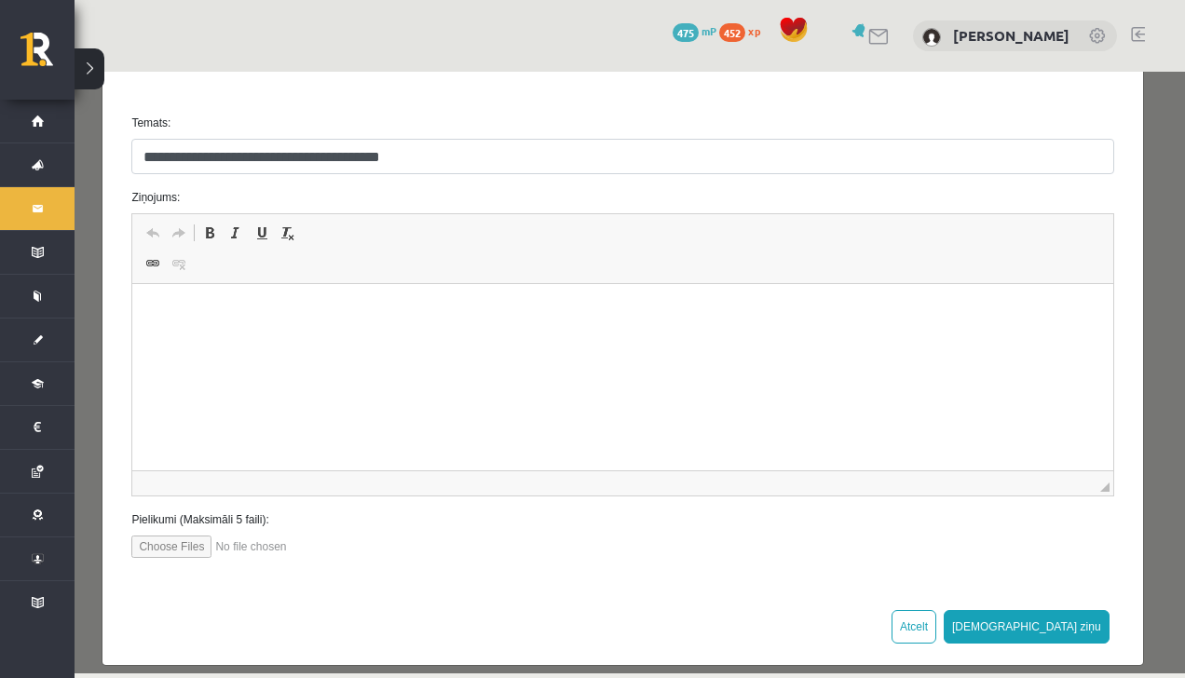
click at [202, 308] on p "Editor, wiswyg-editor-47433977231500-1759926461-462" at bounding box center [622, 313] width 943 height 20
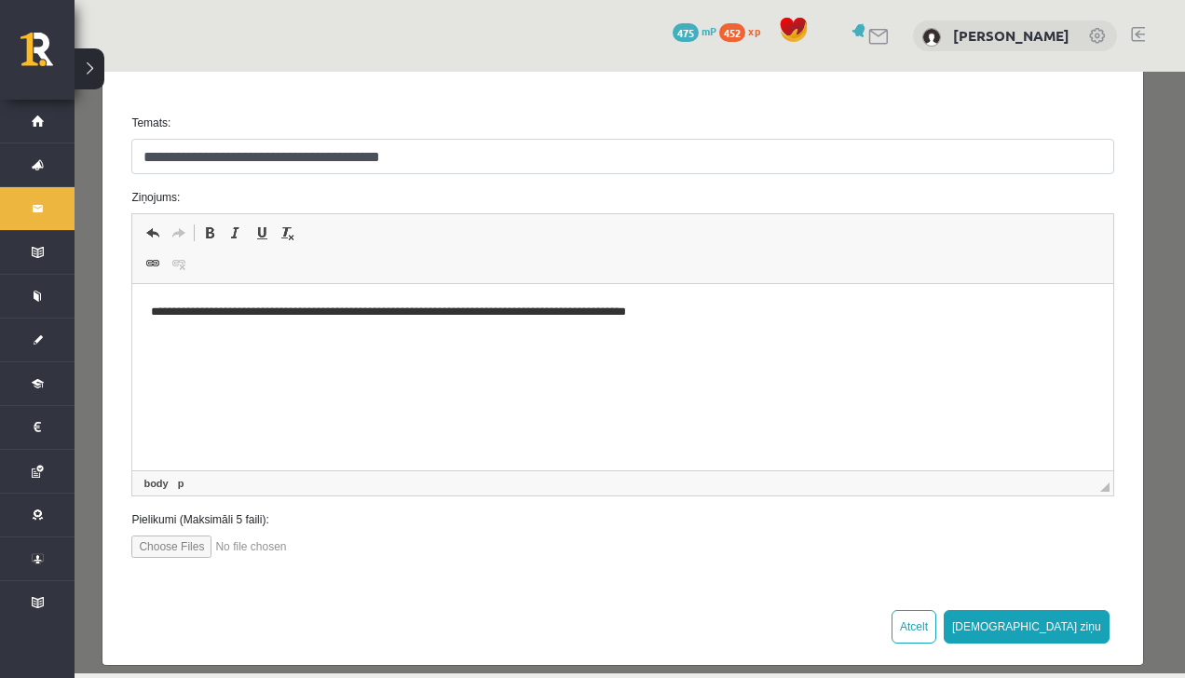
click at [271, 315] on p "**********" at bounding box center [616, 313] width 931 height 20
click at [279, 306] on p "**********" at bounding box center [616, 313] width 931 height 20
click at [185, 313] on p "**********" at bounding box center [616, 313] width 931 height 20
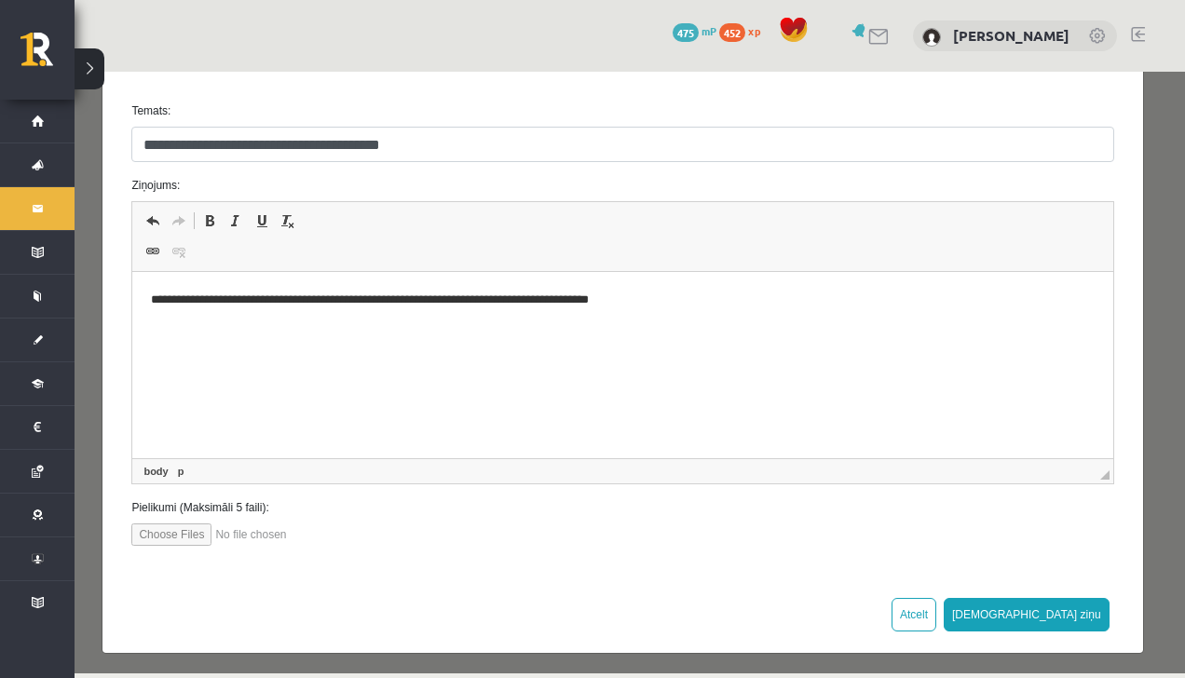
scroll to position [635, 0]
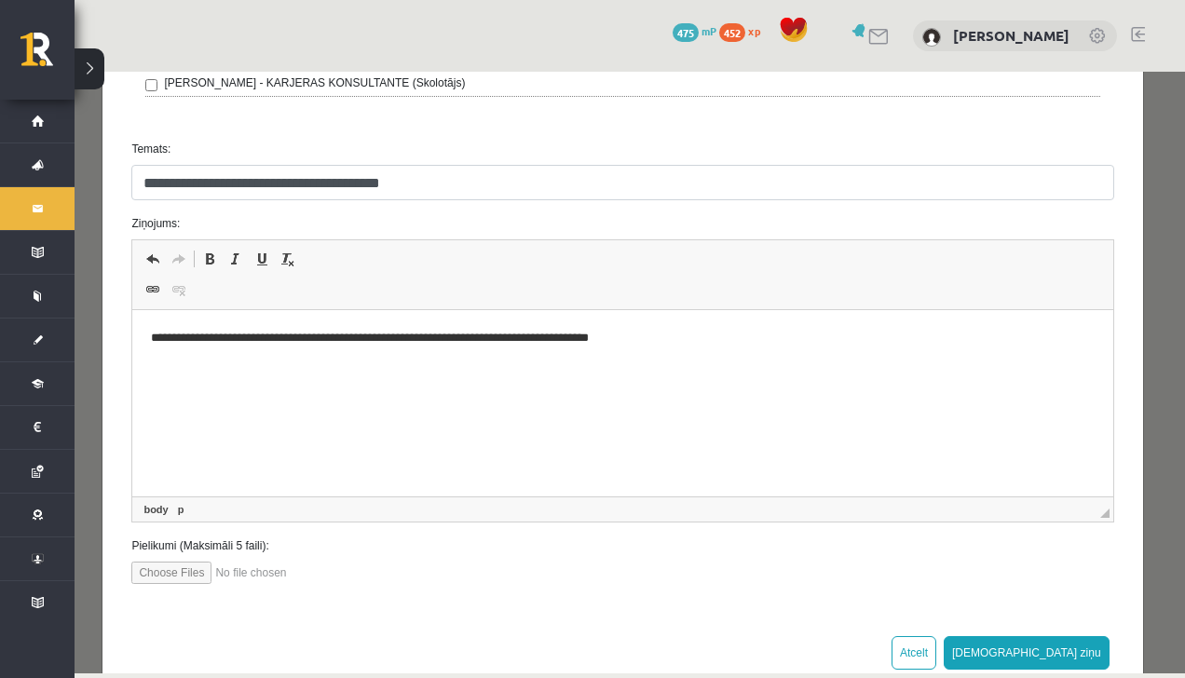
click at [338, 345] on p "**********" at bounding box center [616, 339] width 931 height 20
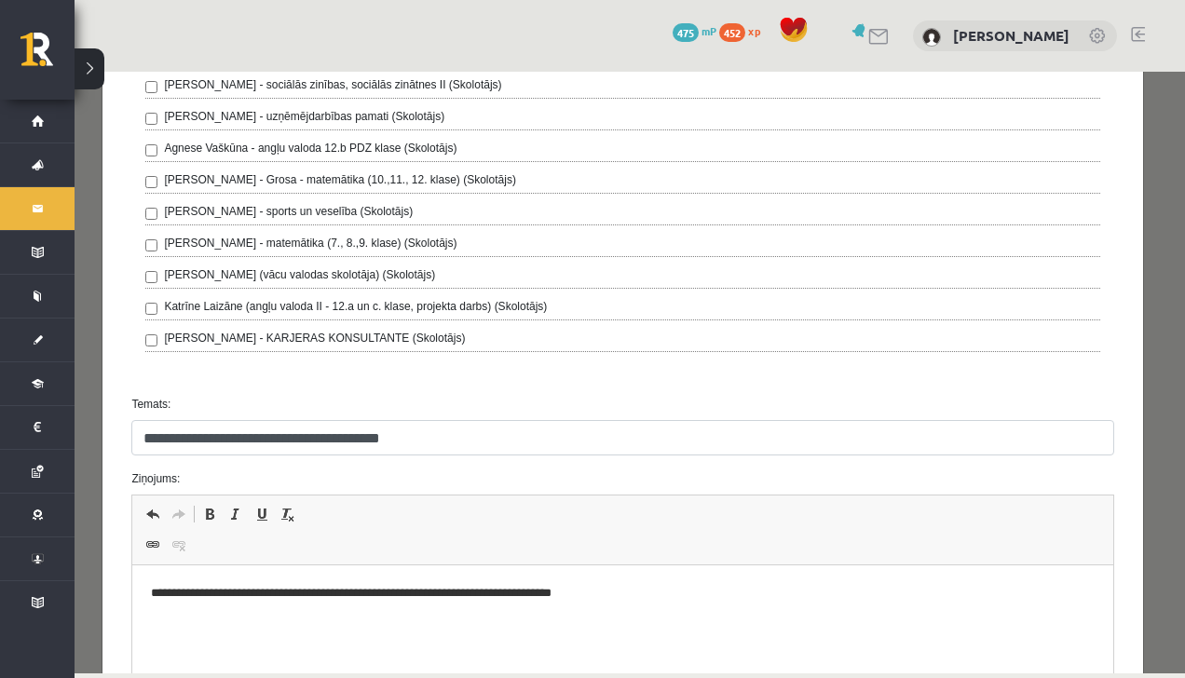
scroll to position [673, 0]
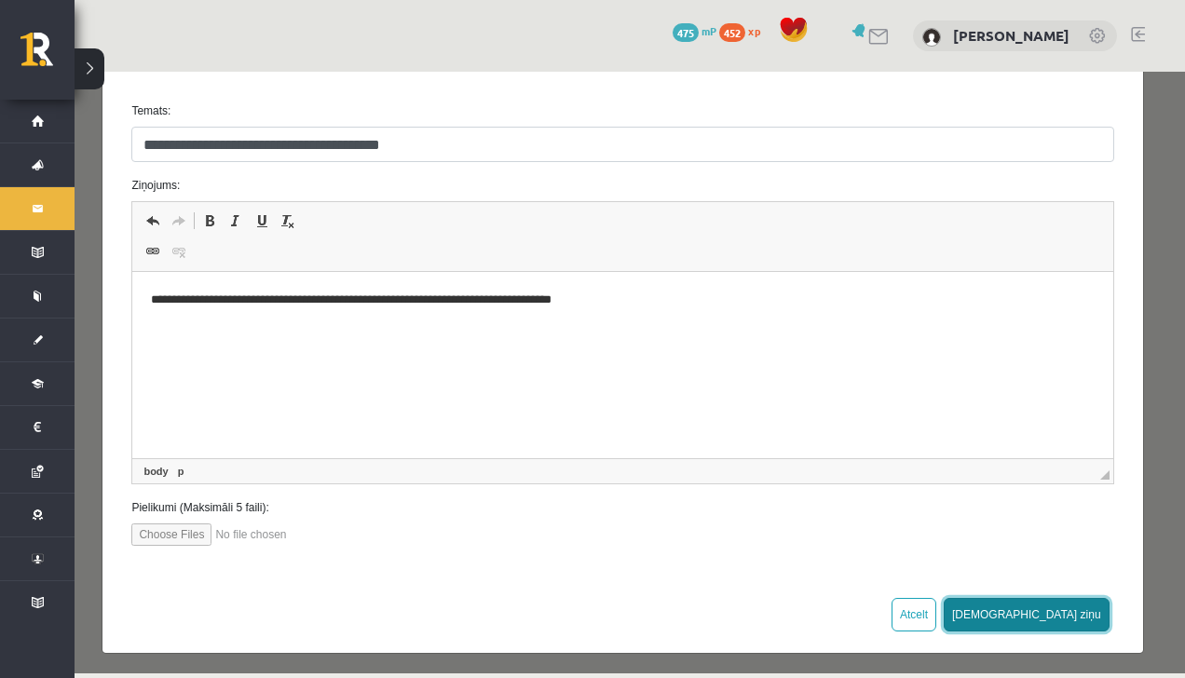
click at [1081, 598] on button "Sūtīt ziņu" at bounding box center [1027, 615] width 166 height 34
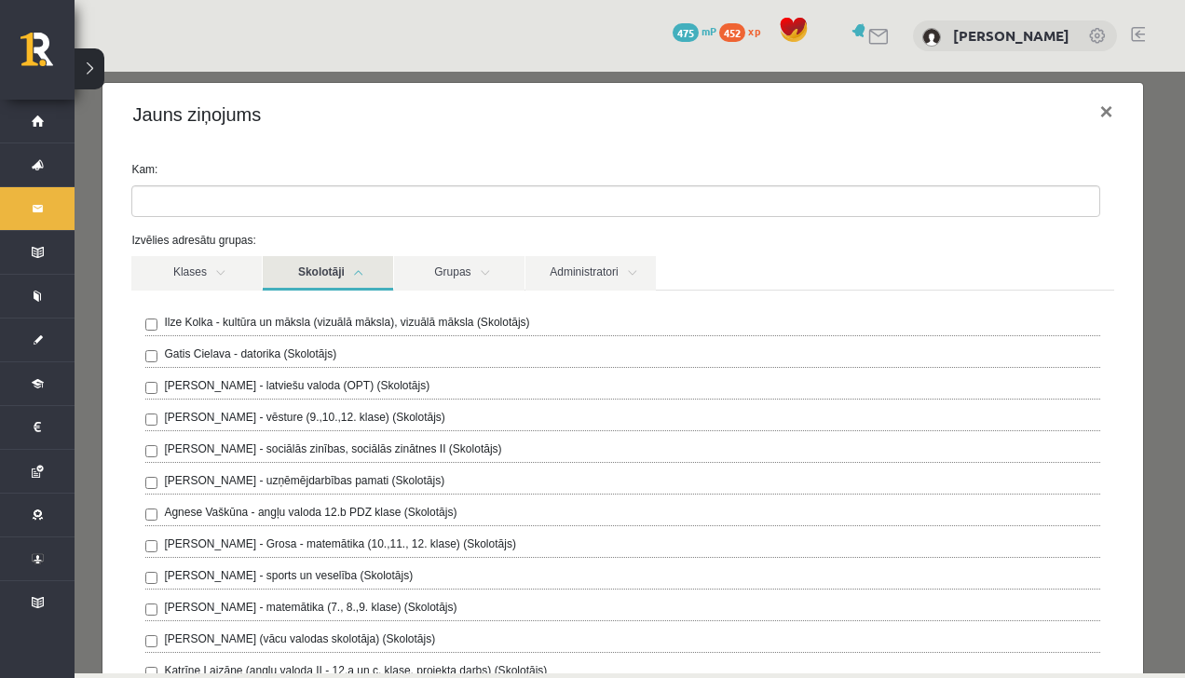
scroll to position [0, 0]
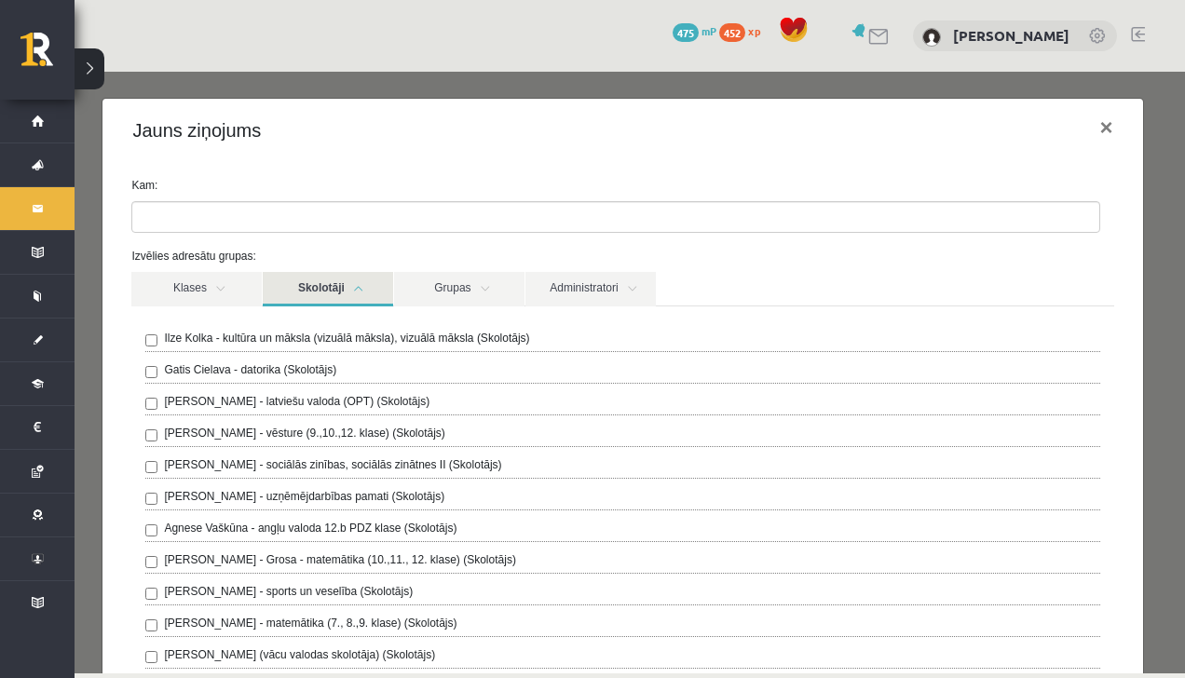
click at [434, 211] on ul at bounding box center [615, 217] width 967 height 30
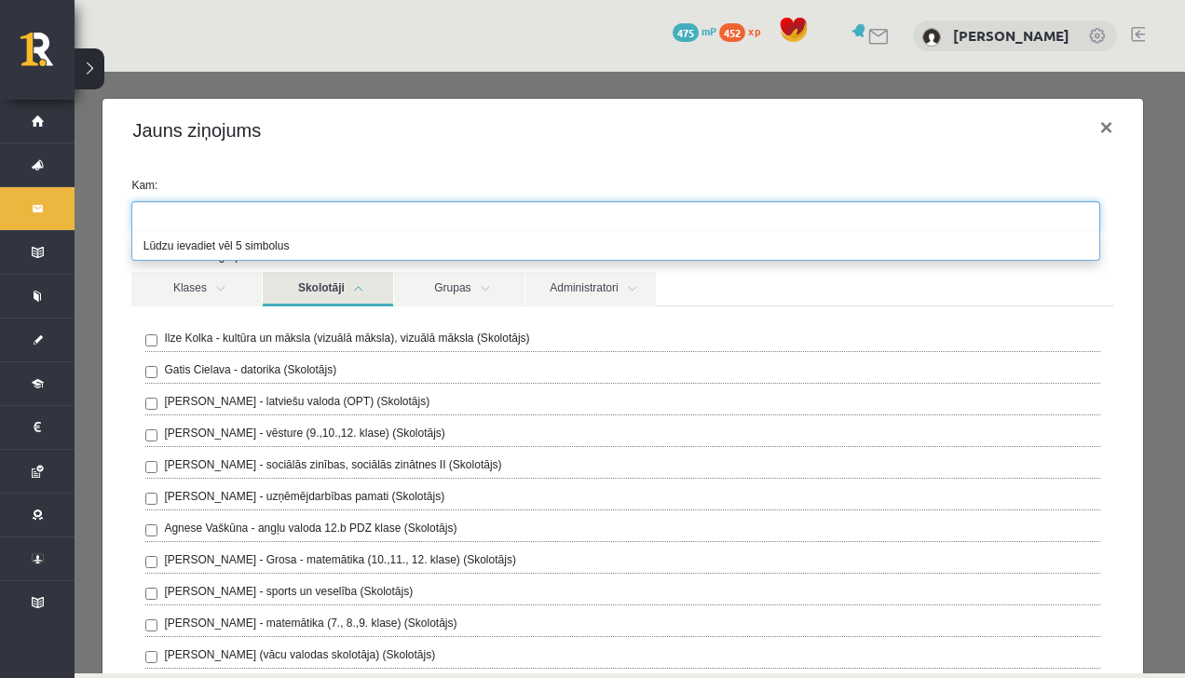
click at [418, 211] on ul at bounding box center [615, 217] width 967 height 30
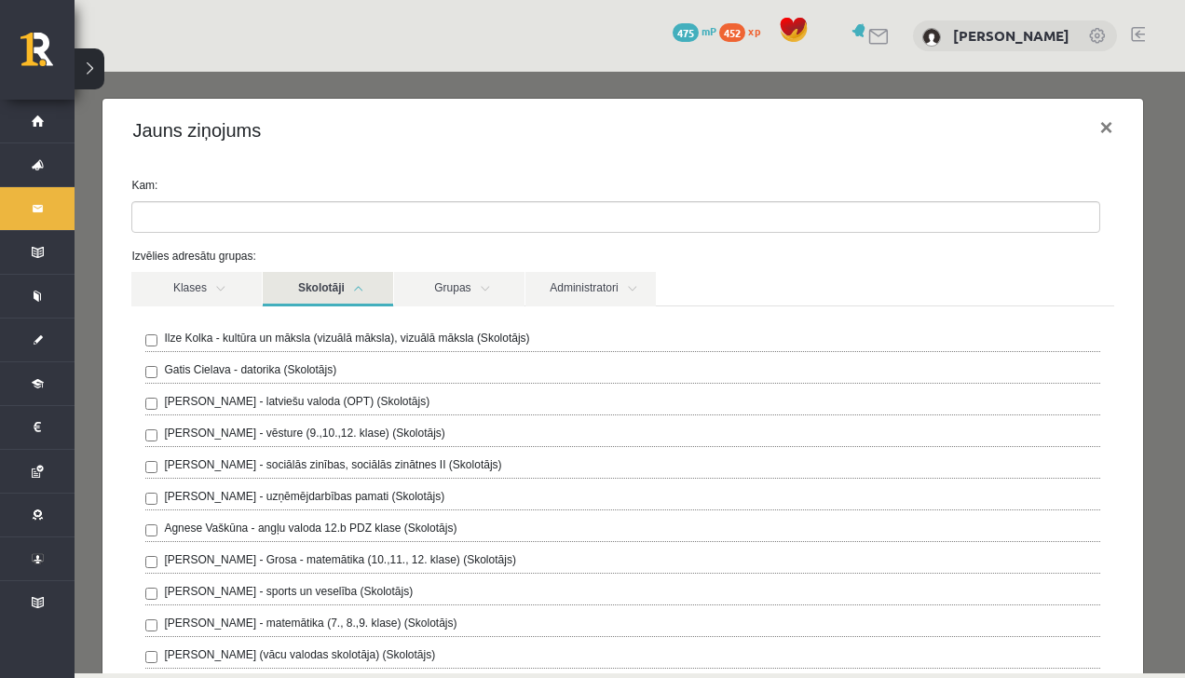
click at [361, 295] on link "Skolotāji" at bounding box center [328, 289] width 130 height 34
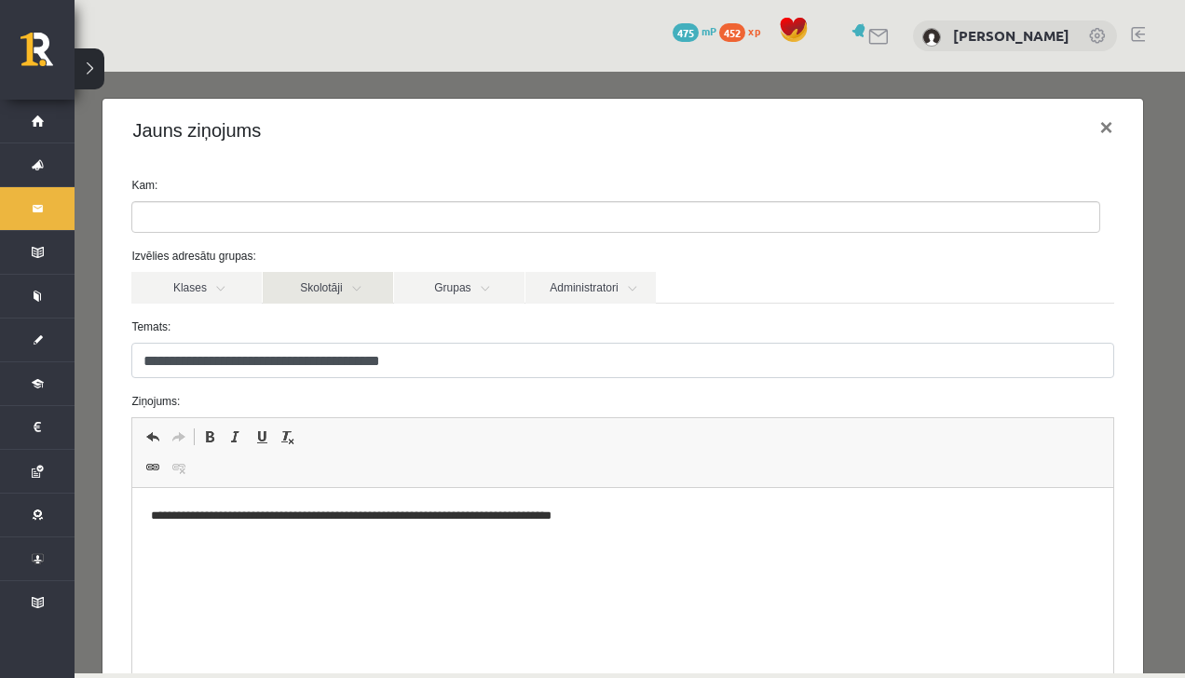
click at [354, 291] on link "Skolotāji" at bounding box center [328, 288] width 130 height 32
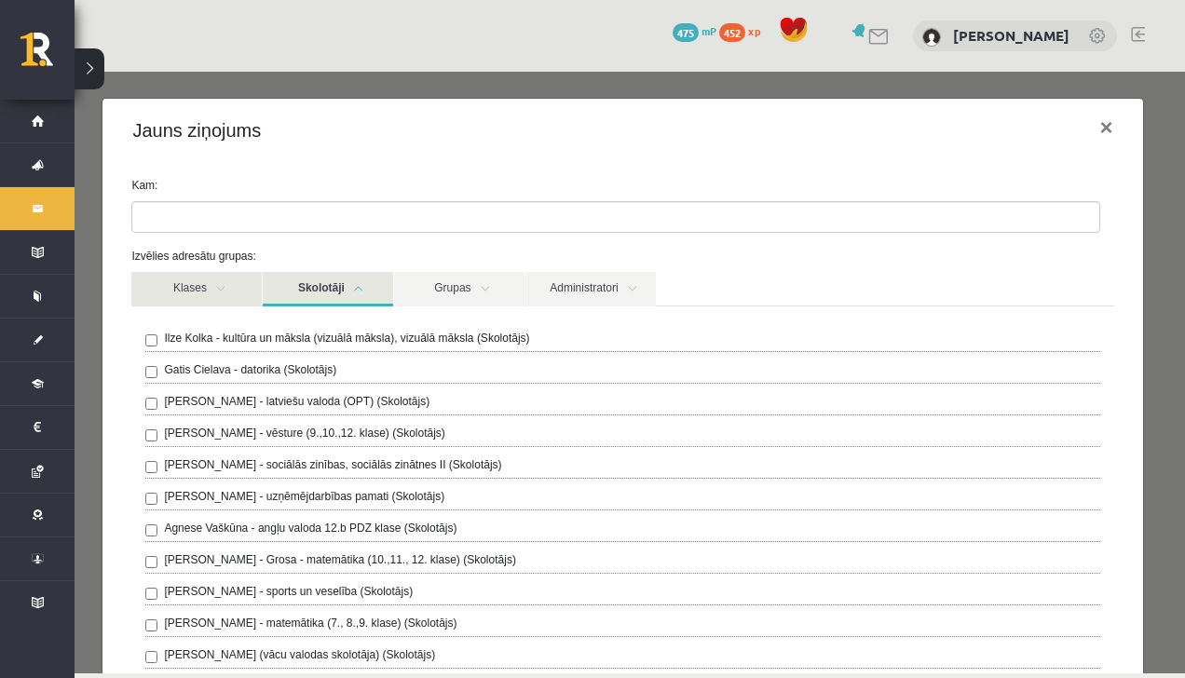
click at [186, 294] on link "Klases" at bounding box center [196, 289] width 130 height 34
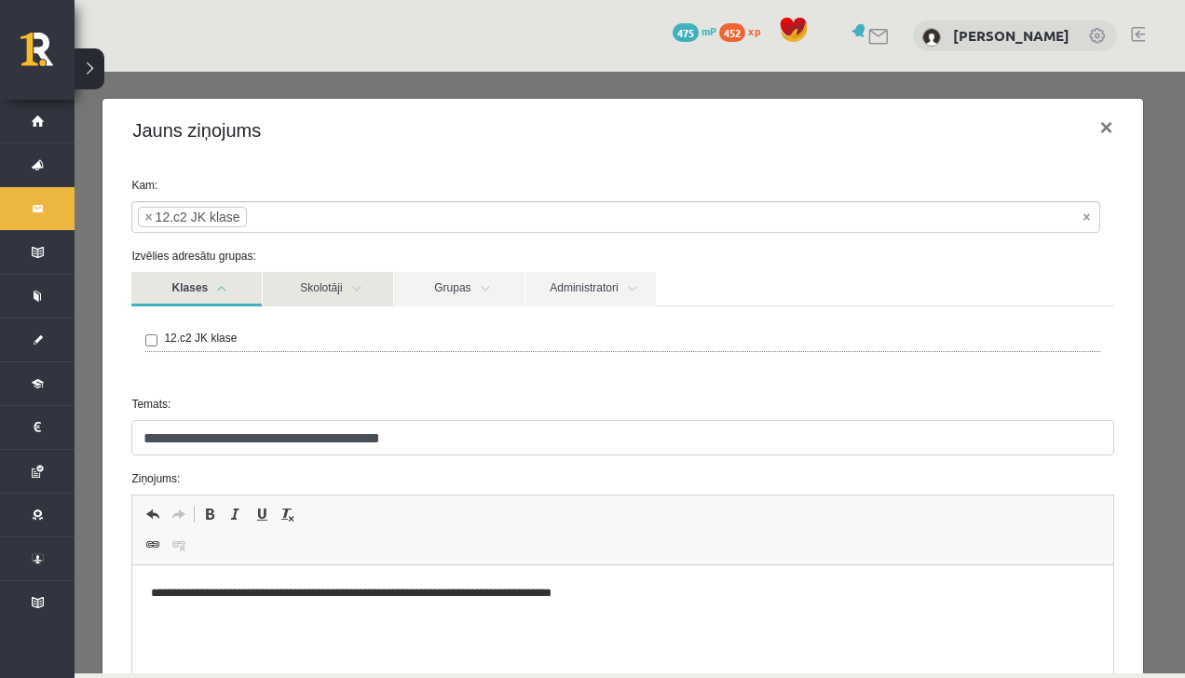
click at [296, 277] on link "Skolotāji" at bounding box center [328, 289] width 130 height 34
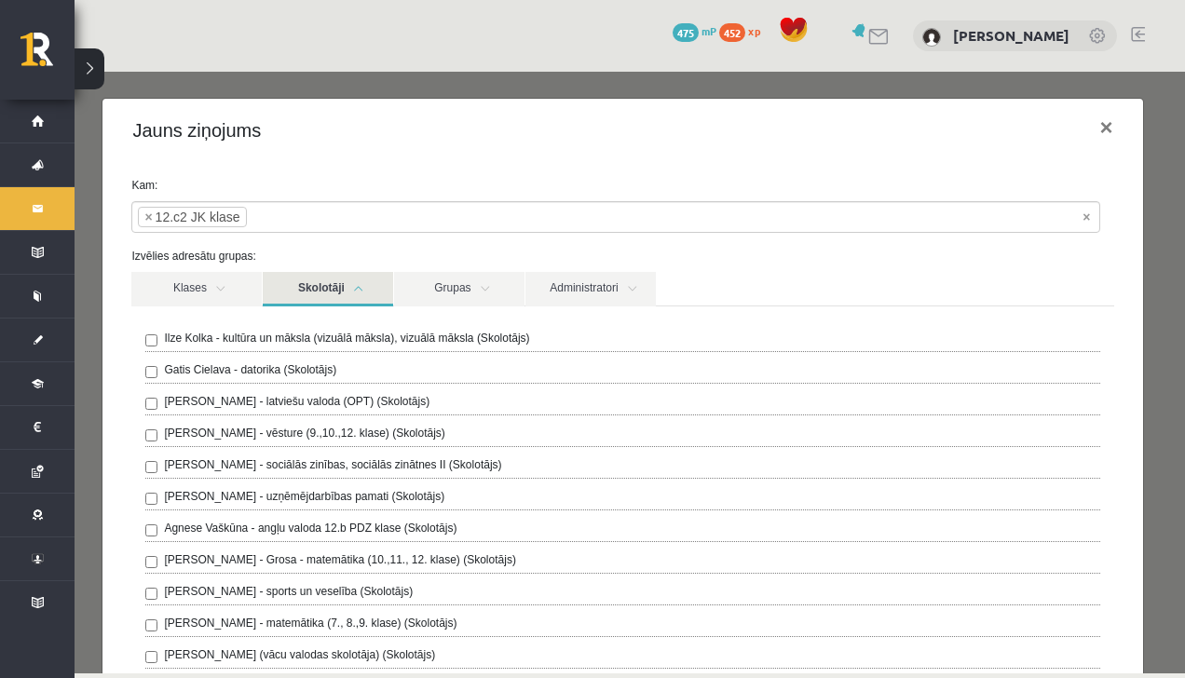
click at [279, 564] on label "Laima Tukāne - Grosa - matemātika (10.,11., 12. klase) (Skolotājs)" at bounding box center [339, 559] width 351 height 17
click at [289, 561] on label "Laima Tukāne - Grosa - matemātika (10.,11., 12. klase) (Skolotājs)" at bounding box center [339, 559] width 351 height 17
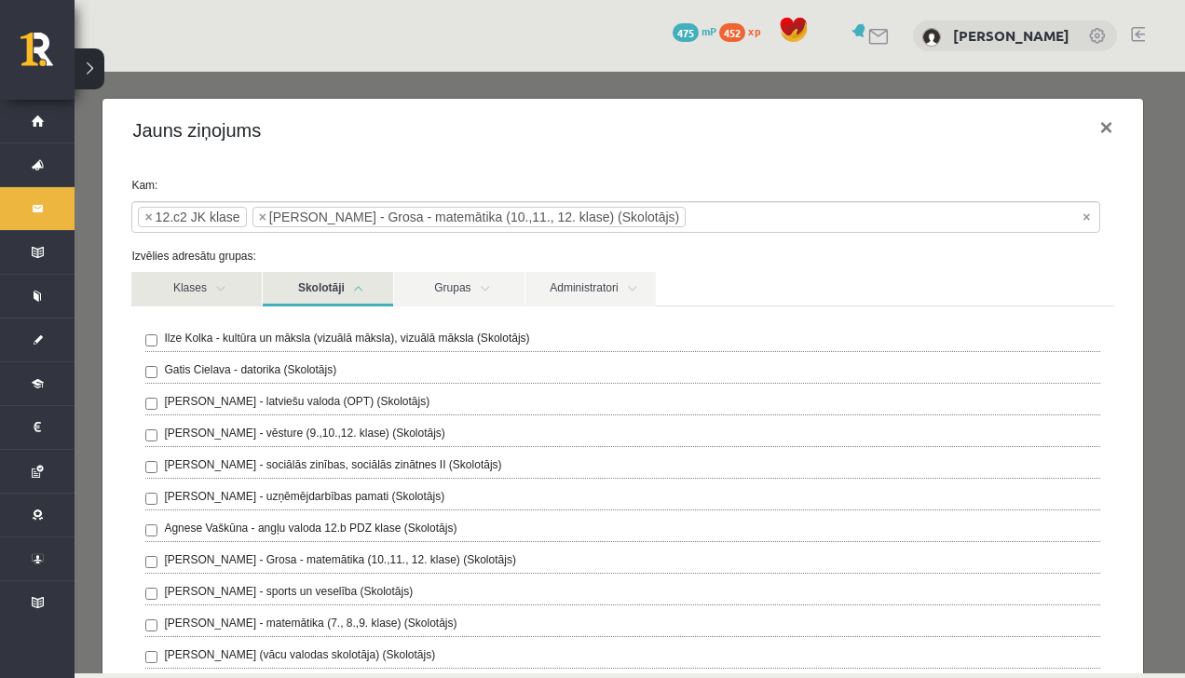
click at [216, 298] on link "Klases" at bounding box center [196, 289] width 130 height 34
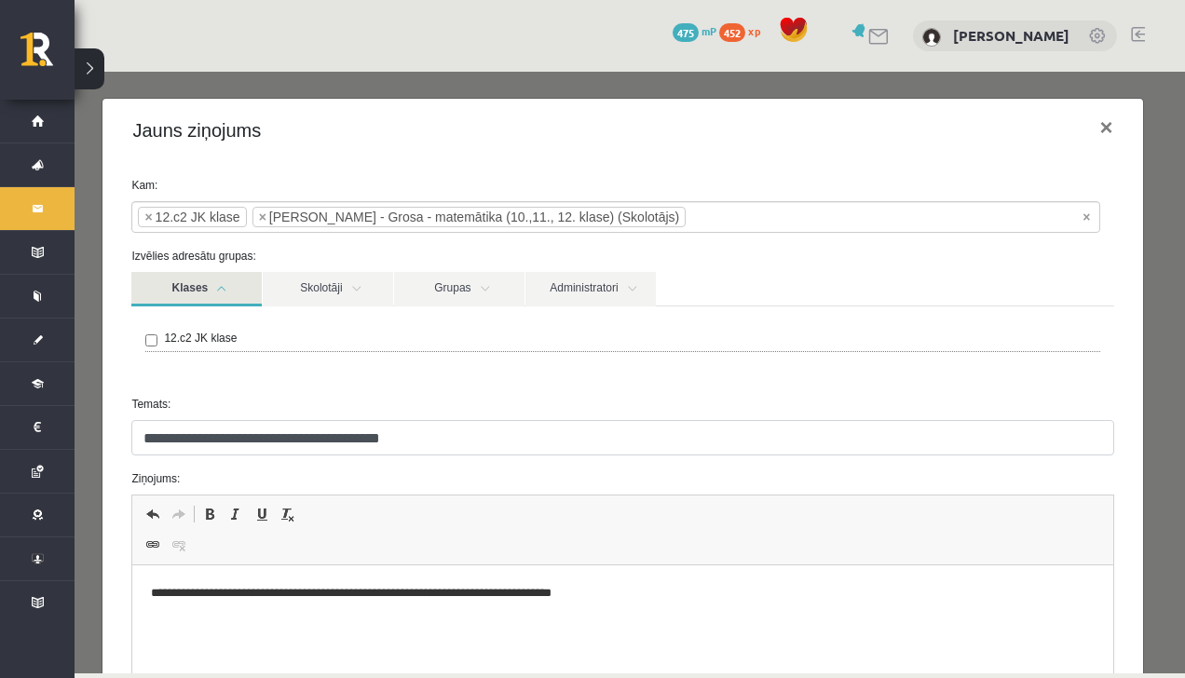
click at [212, 299] on link "Klases" at bounding box center [196, 289] width 130 height 34
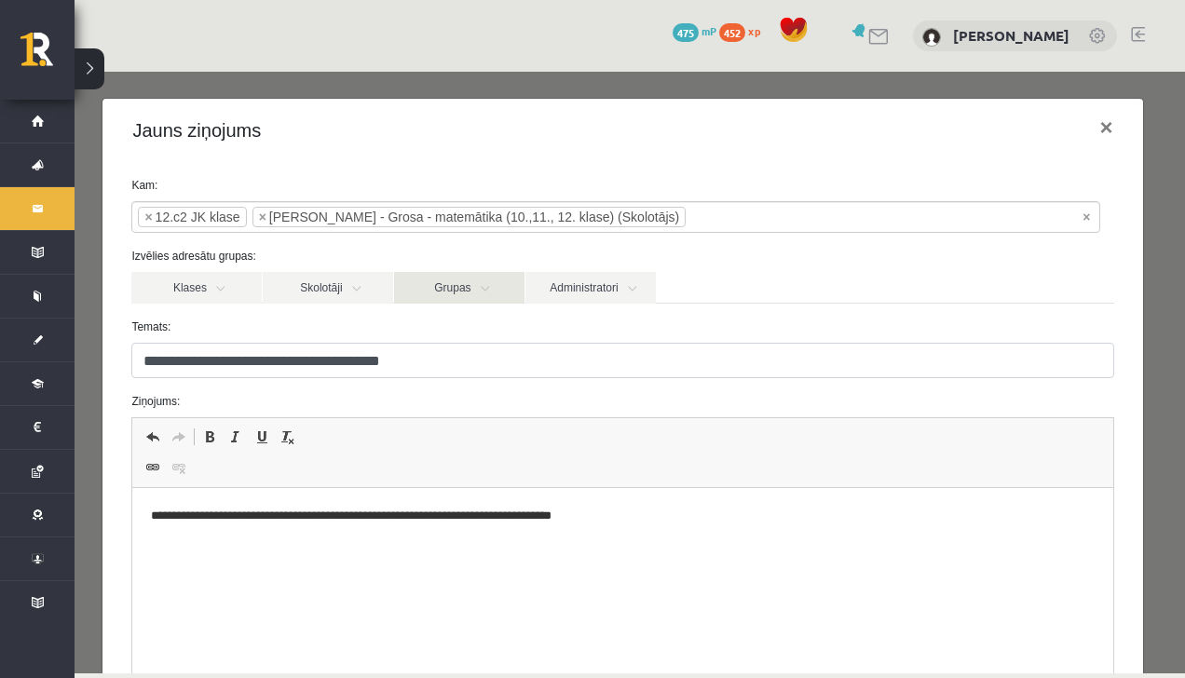
click at [426, 292] on link "Grupas" at bounding box center [459, 288] width 130 height 32
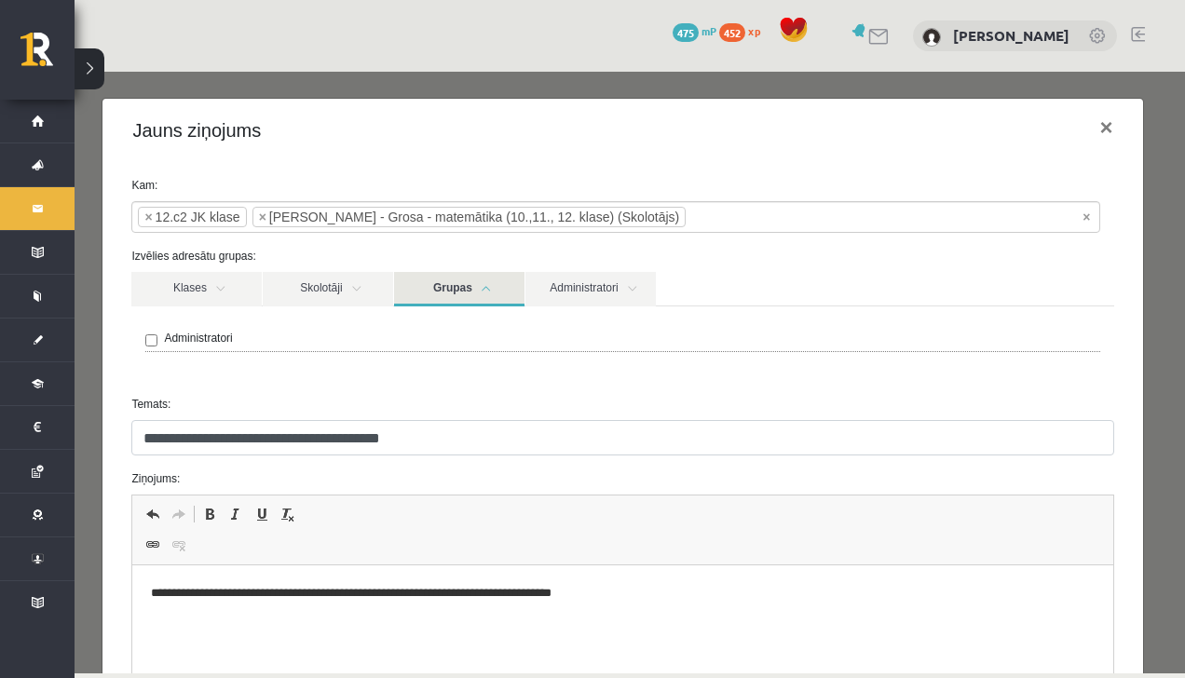
click at [425, 289] on link "Grupas" at bounding box center [459, 289] width 130 height 34
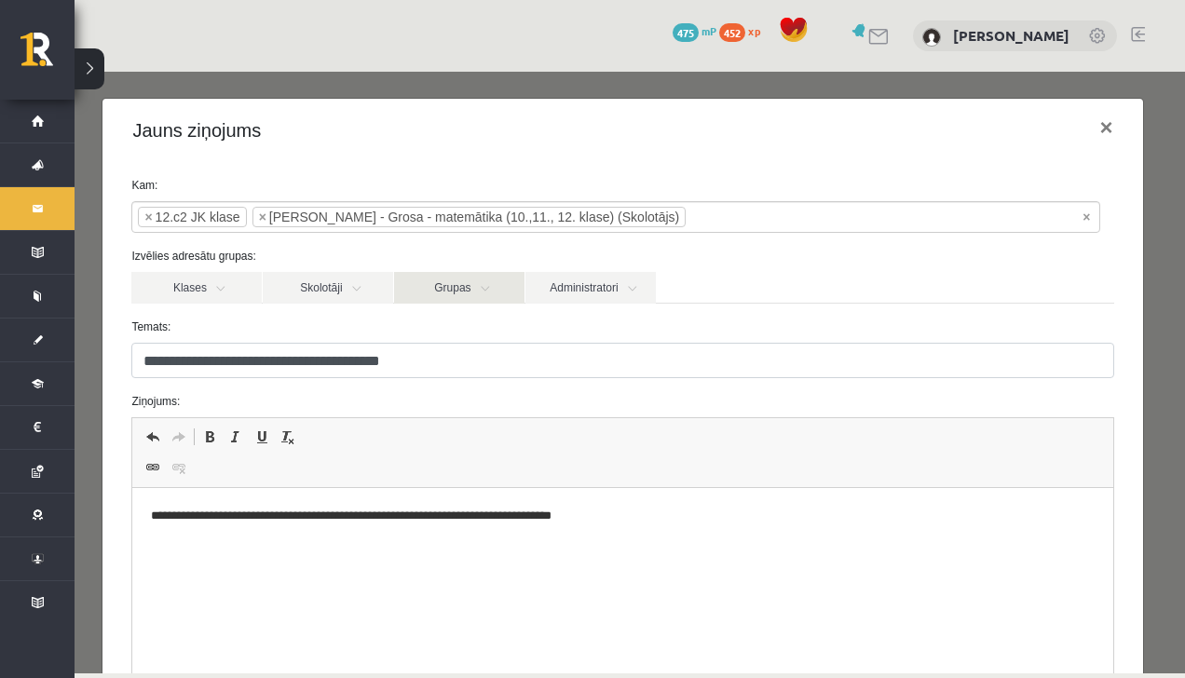
scroll to position [221, 0]
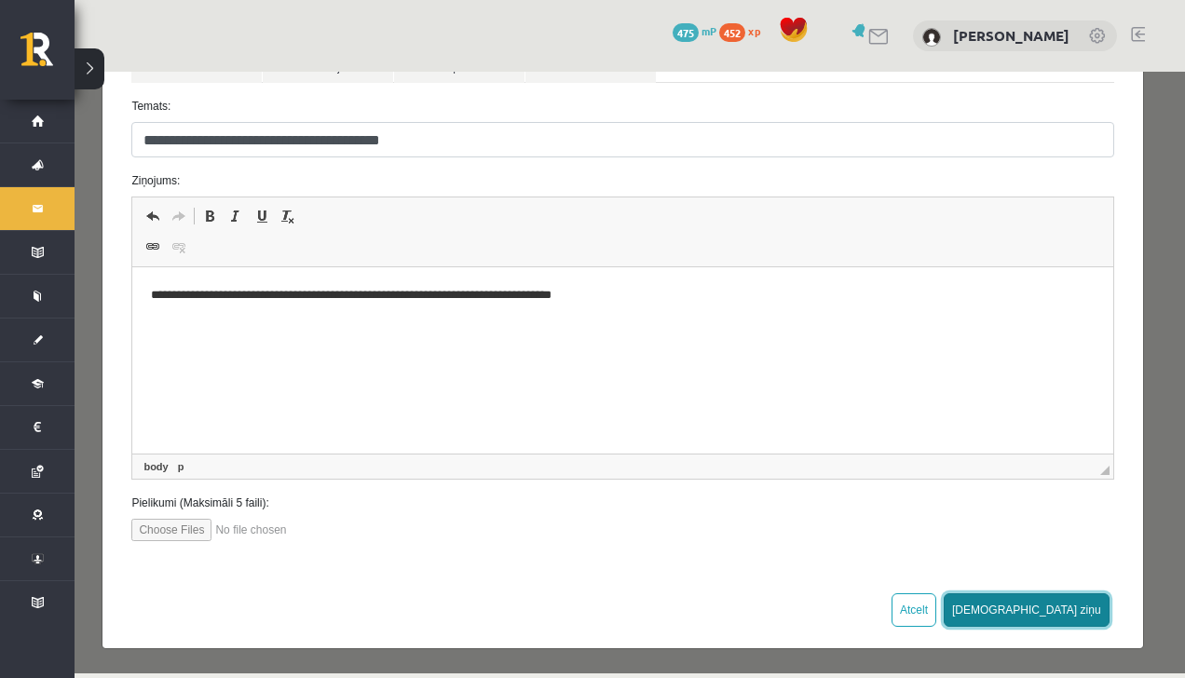
click at [1060, 599] on button "Sūtīt ziņu" at bounding box center [1027, 610] width 166 height 34
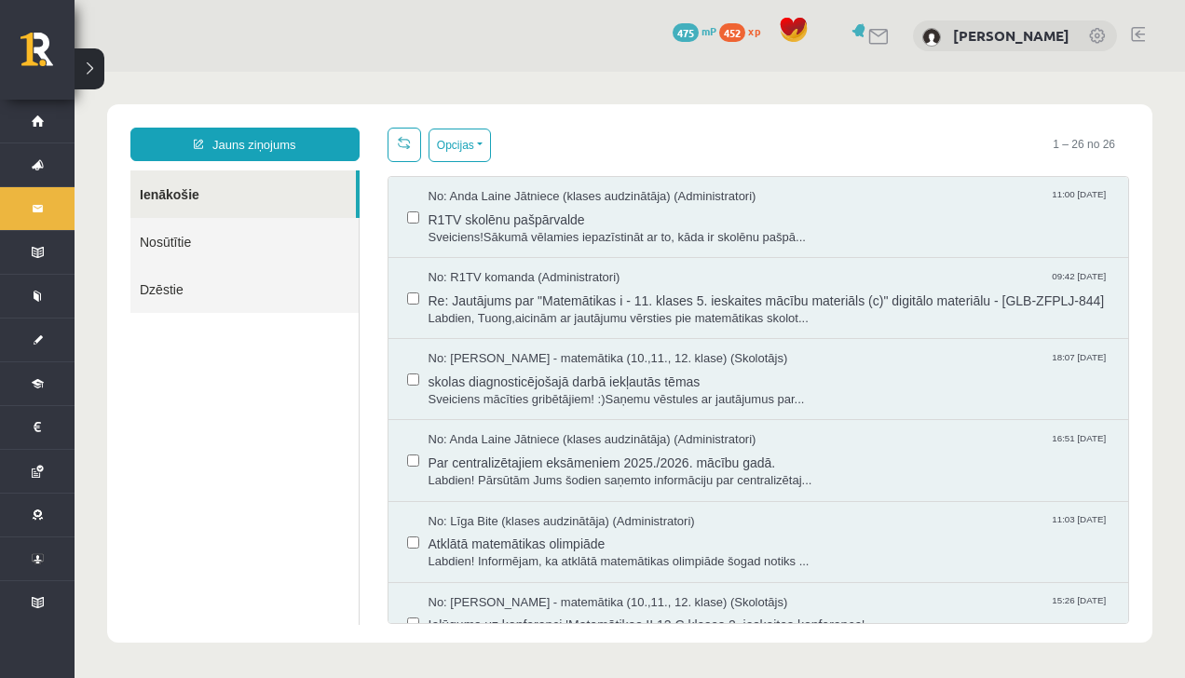
scroll to position [0, 0]
click at [250, 240] on link "Nosūtītie" at bounding box center [244, 242] width 228 height 48
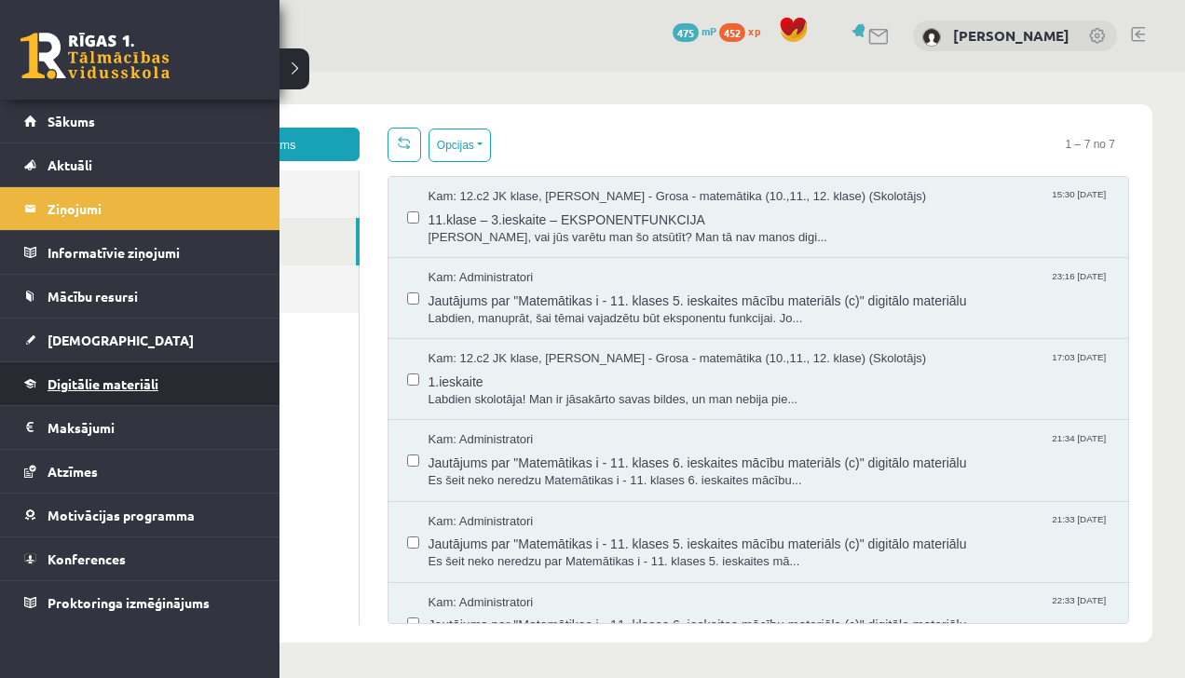
click at [97, 380] on span "Digitālie materiāli" at bounding box center [103, 383] width 111 height 17
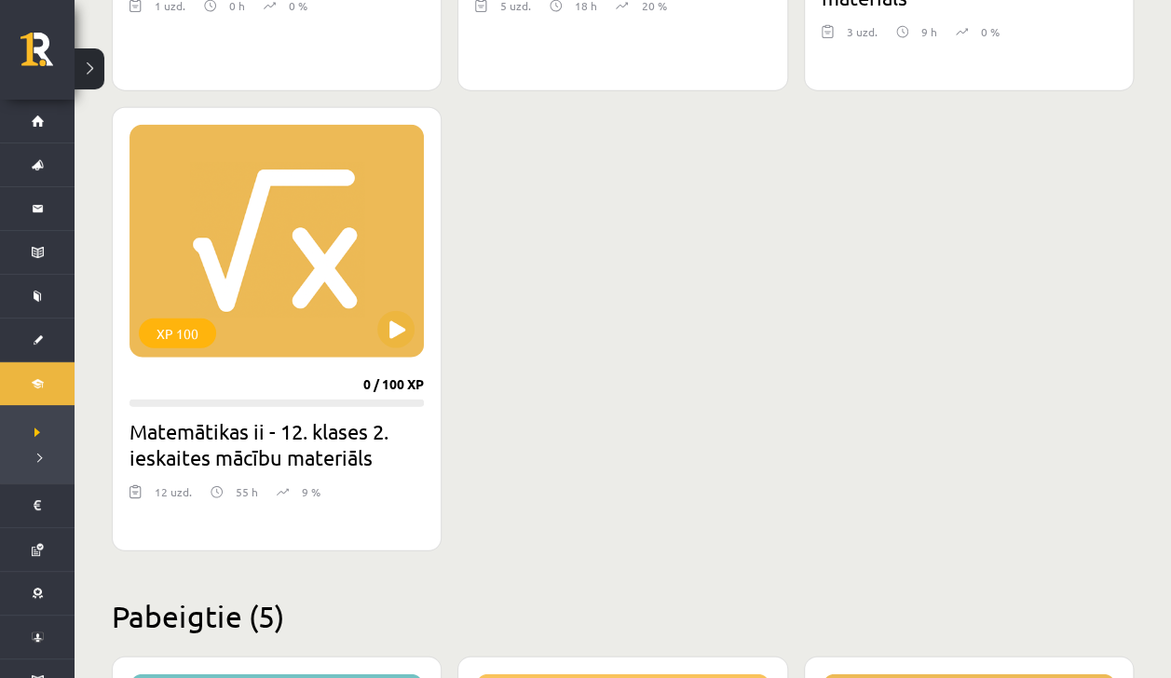
scroll to position [2144, 0]
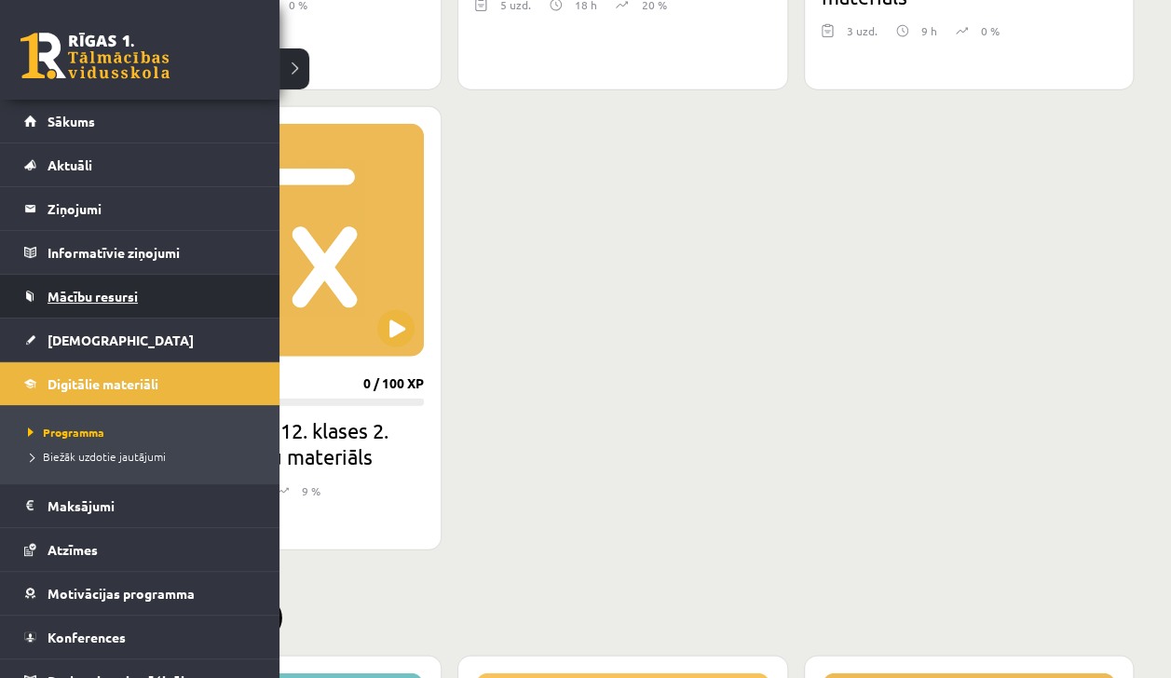
click at [76, 295] on span "Mācību resursi" at bounding box center [93, 296] width 90 height 17
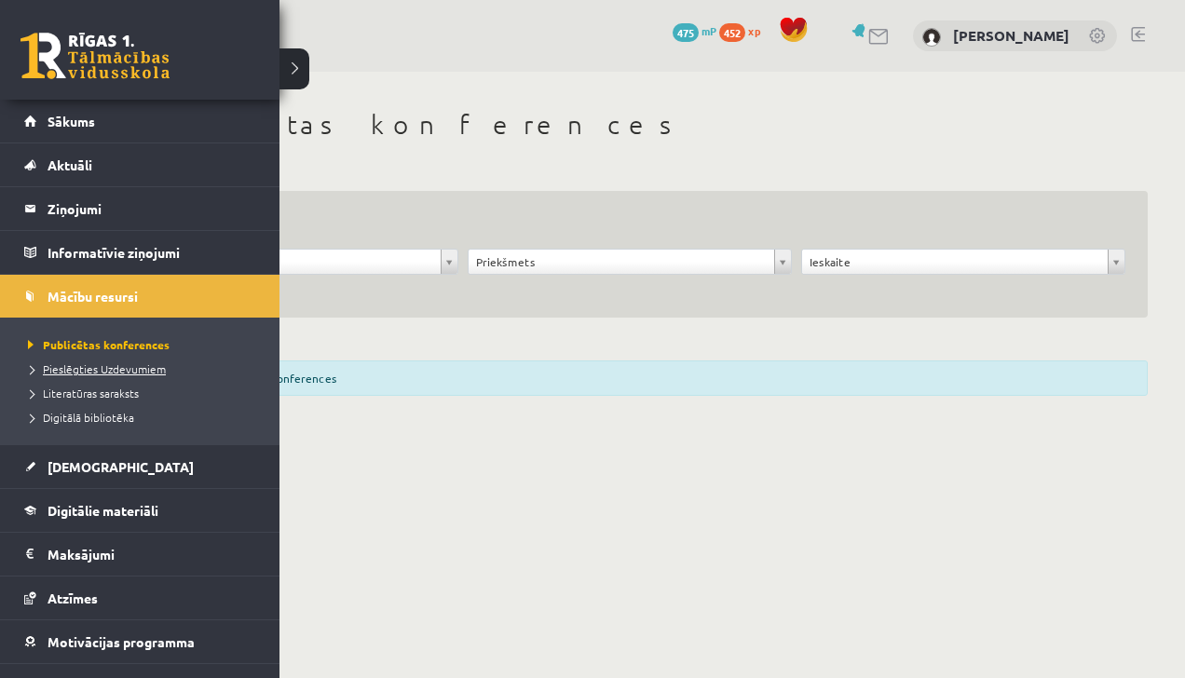
click at [61, 360] on link "Pieslēgties Uzdevumiem" at bounding box center [142, 368] width 238 height 17
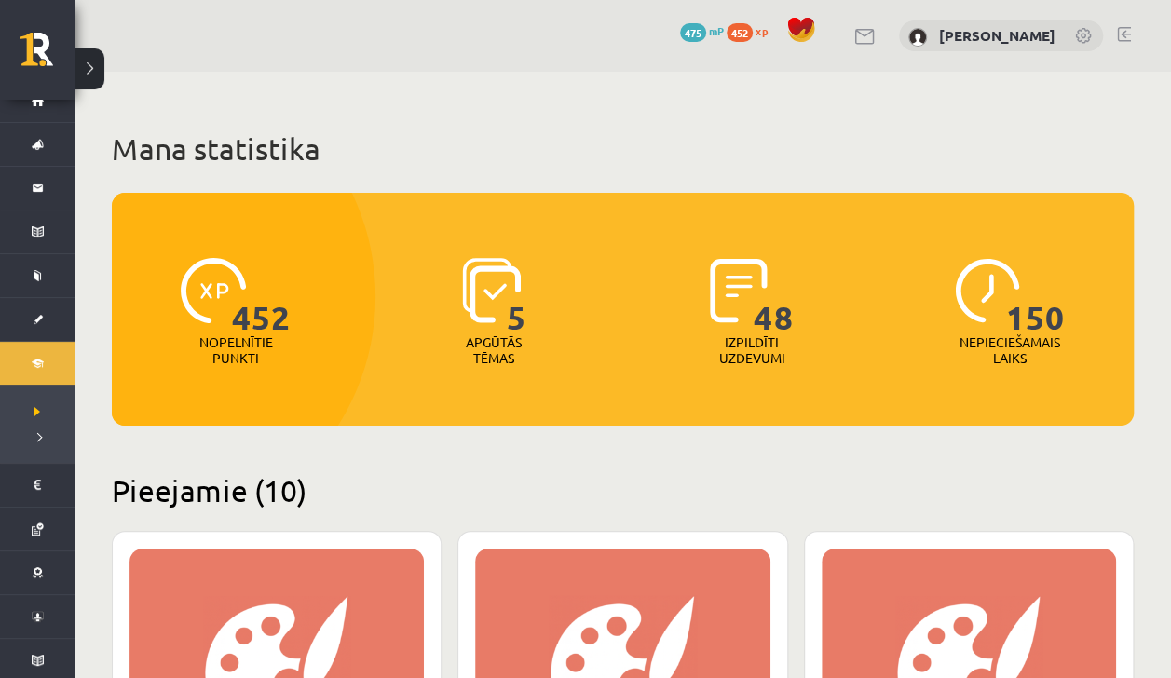
click at [34, 361] on link "Digitālie materiāli" at bounding box center [37, 363] width 75 height 43
click at [19, 367] on li "Digitālie materiāli Programma Biežāk uzdotie jautājumi" at bounding box center [37, 402] width 75 height 122
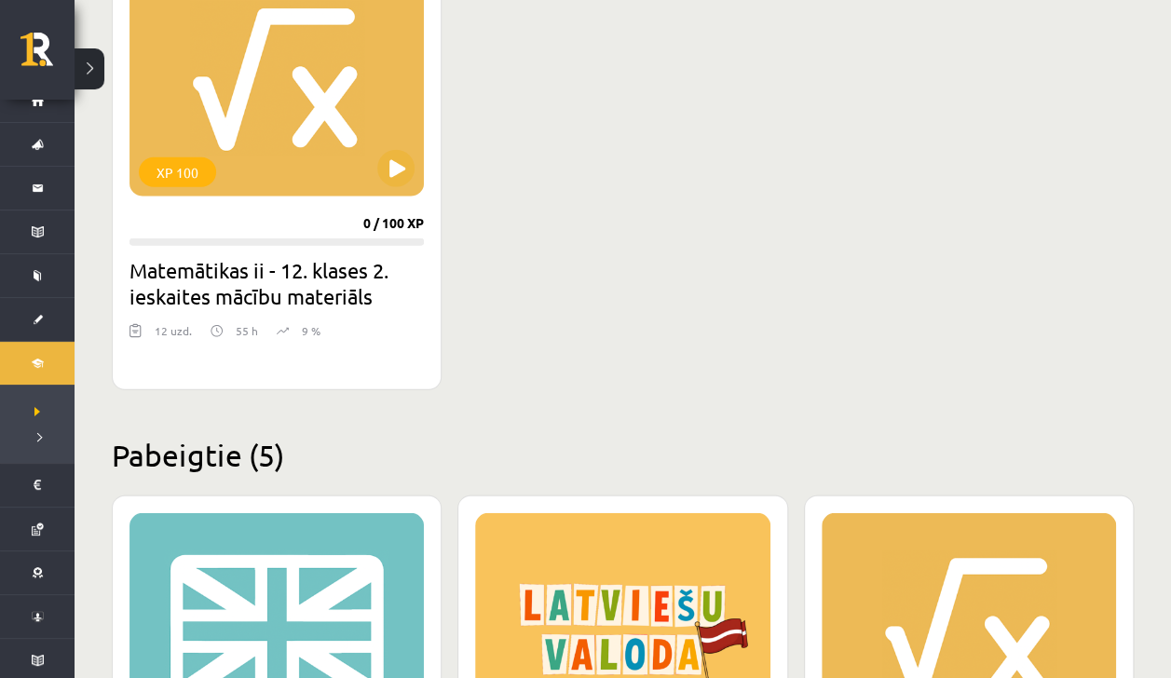
scroll to position [2304, 0]
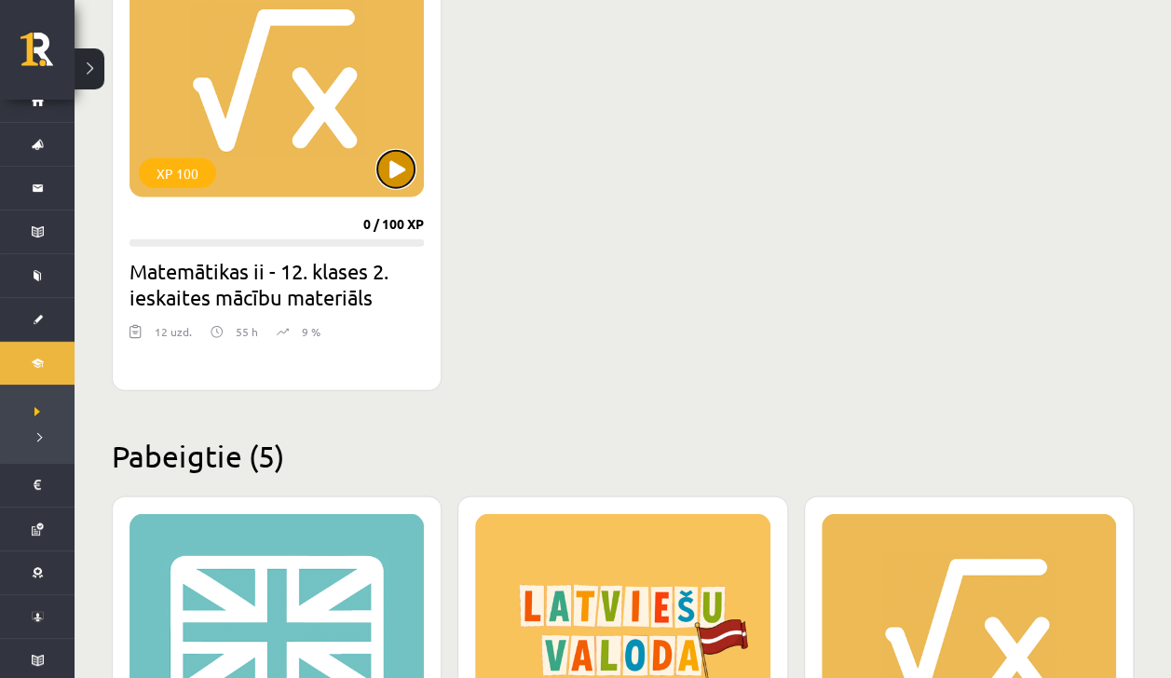
click at [389, 156] on button at bounding box center [395, 169] width 37 height 37
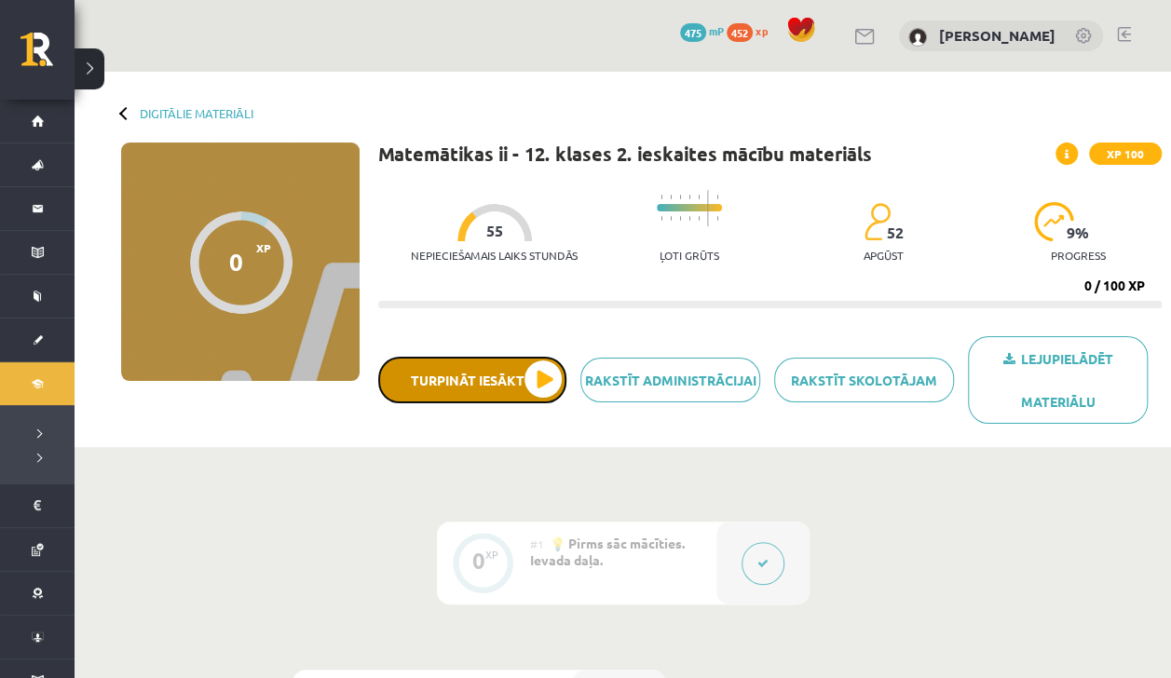
click at [527, 374] on button "Turpināt iesākto" at bounding box center [472, 380] width 188 height 47
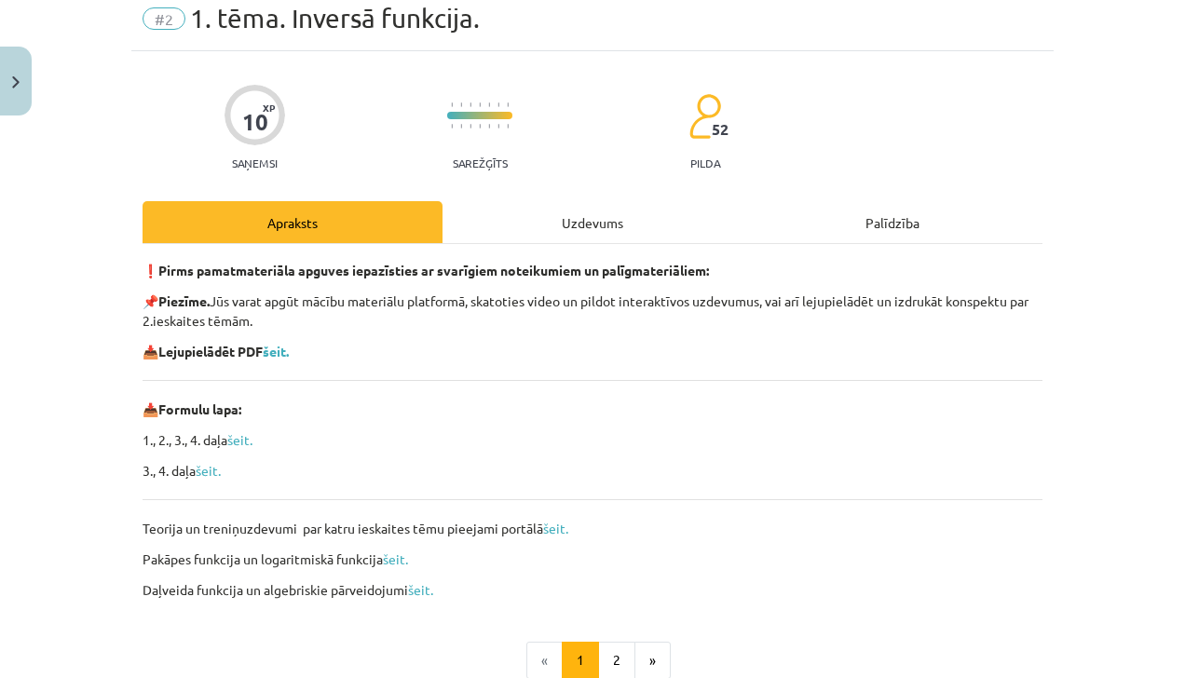
click at [602, 203] on div "Uzdevums" at bounding box center [592, 222] width 300 height 42
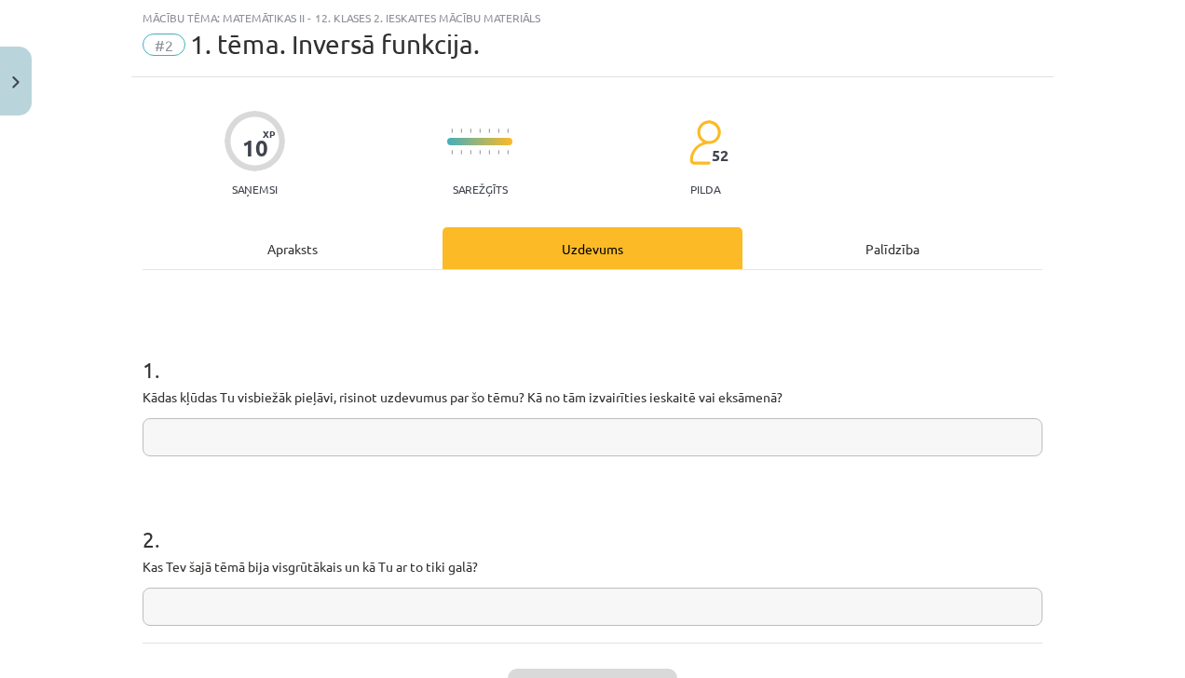
click at [347, 227] on div "Apraksts" at bounding box center [293, 248] width 300 height 42
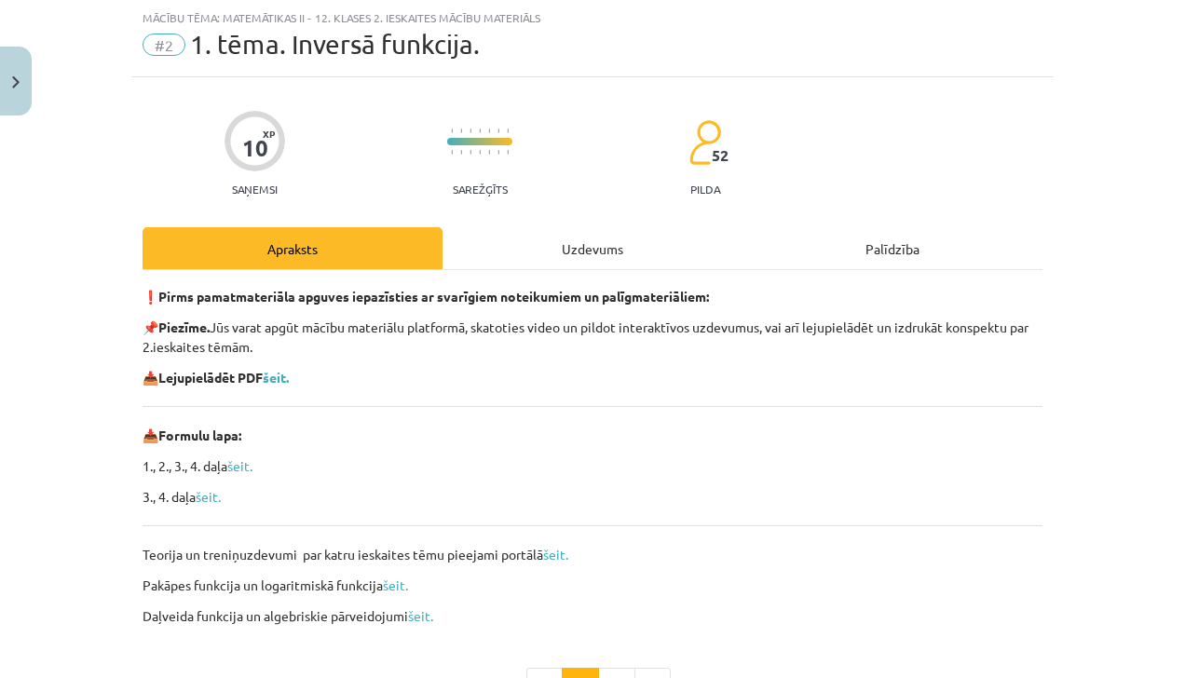
scroll to position [172, 0]
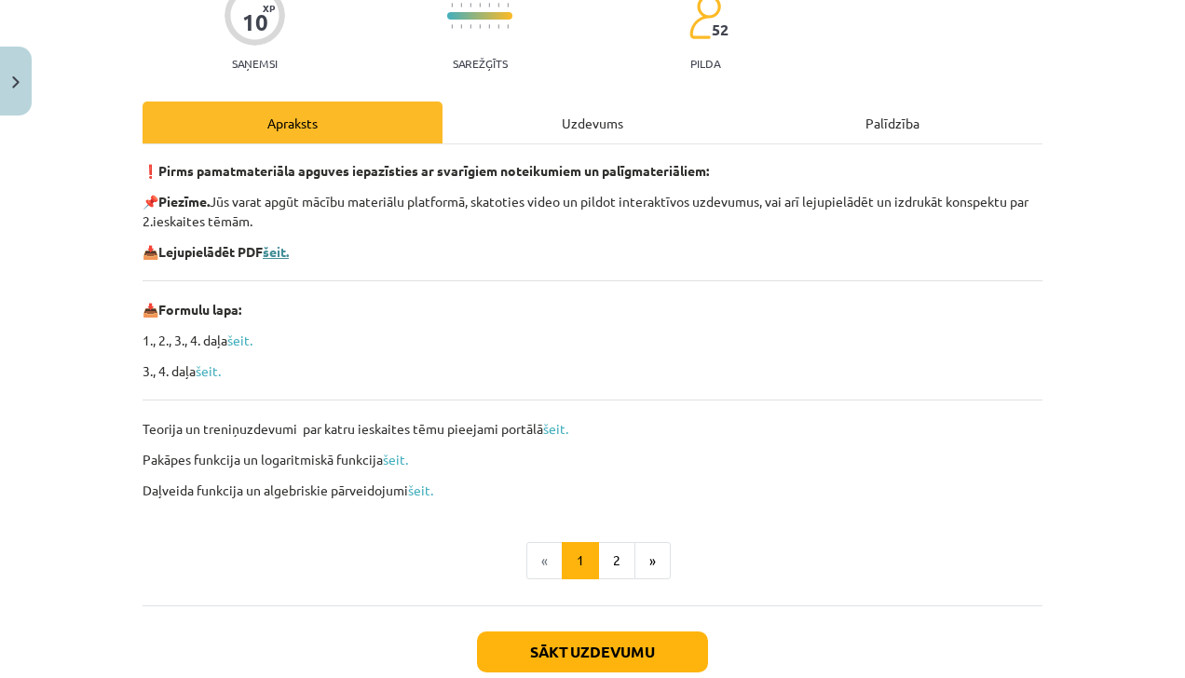
click at [279, 253] on b "šeit." at bounding box center [276, 251] width 26 height 17
